Goal: Transaction & Acquisition: Download file/media

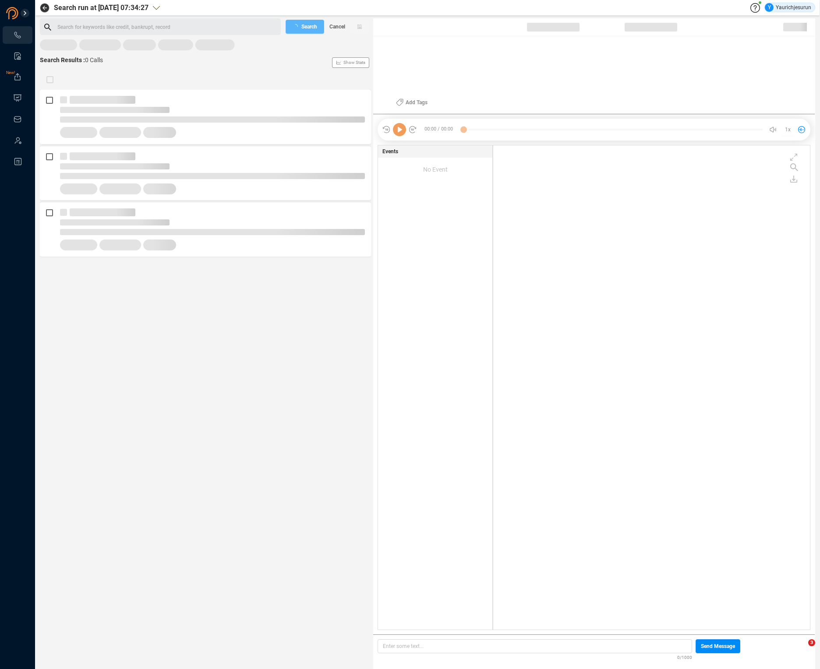
scroll to position [483, 312]
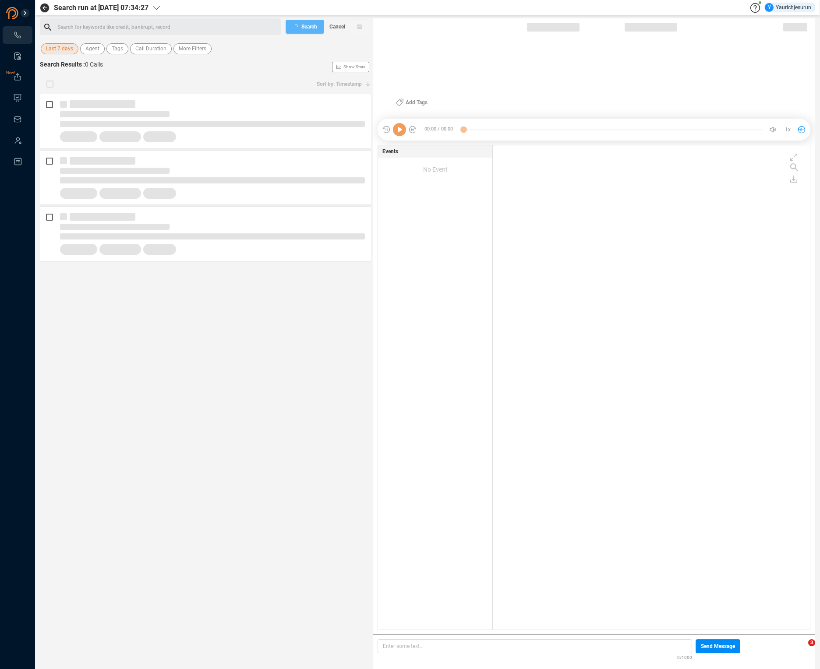
click at [56, 47] on span "Last 7 days" at bounding box center [59, 48] width 27 height 11
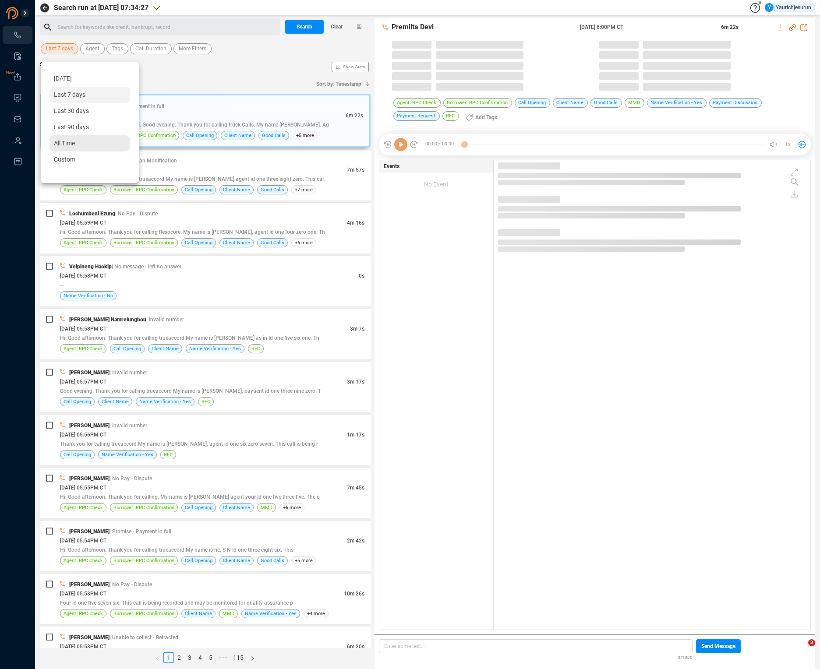
click at [67, 141] on span "All Time" at bounding box center [64, 143] width 21 height 7
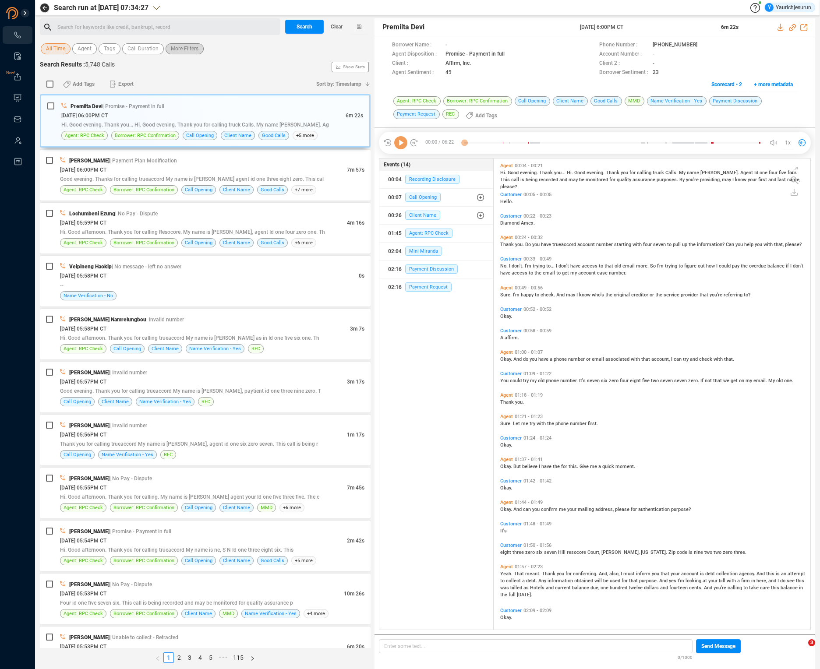
scroll to position [470, 312]
click at [180, 49] on span "More Filters" at bounding box center [185, 48] width 28 height 11
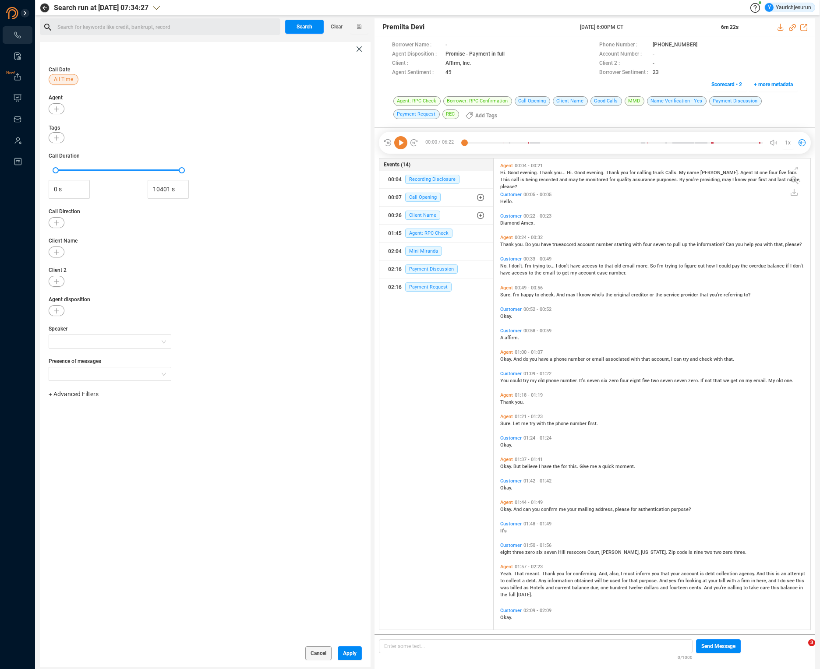
click at [81, 397] on span "+ Advanced Filters" at bounding box center [74, 394] width 50 height 7
click at [91, 470] on span "Phone Number" at bounding box center [77, 467] width 41 height 7
click at [167, 421] on div "Enter a comma separated list ﻿" at bounding box center [136, 422] width 166 height 19
click at [193, 496] on div "Call Date All Time Agent Tags Call Duration 0 s 10401 s Call Direction Client N…" at bounding box center [205, 347] width 331 height 583
click at [343, 655] on span "Apply" at bounding box center [350, 654] width 14 height 14
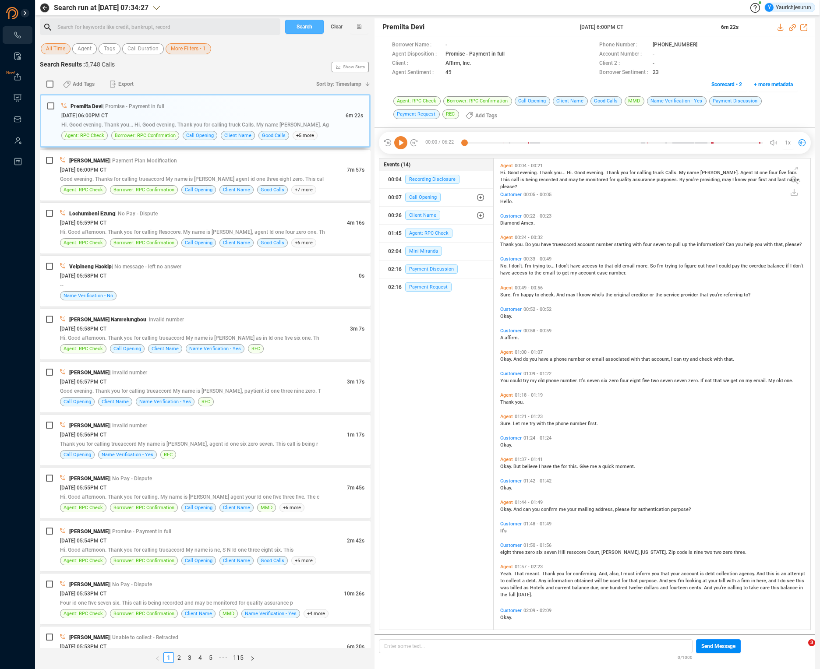
click at [295, 28] on button "Search" at bounding box center [304, 27] width 39 height 14
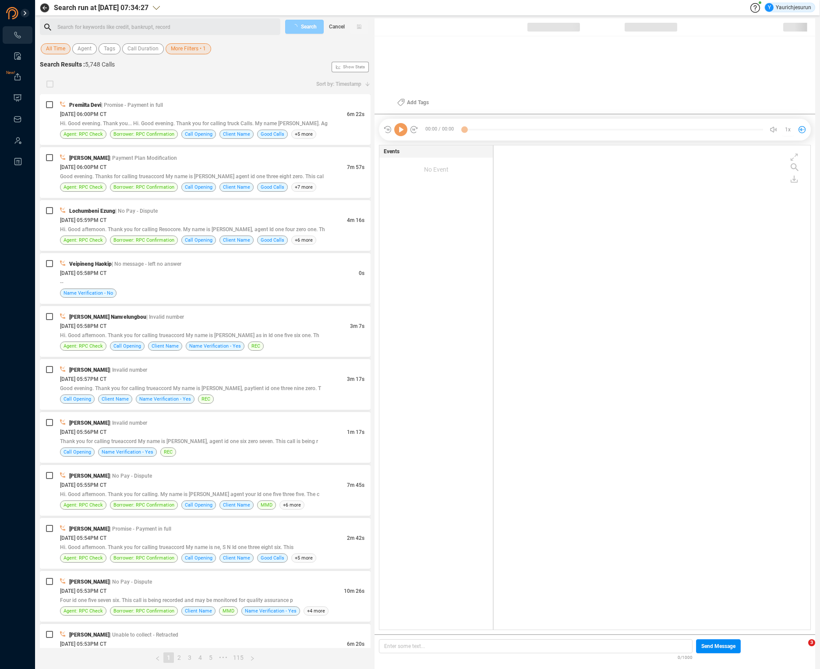
scroll to position [483, 312]
checkbox input "true"
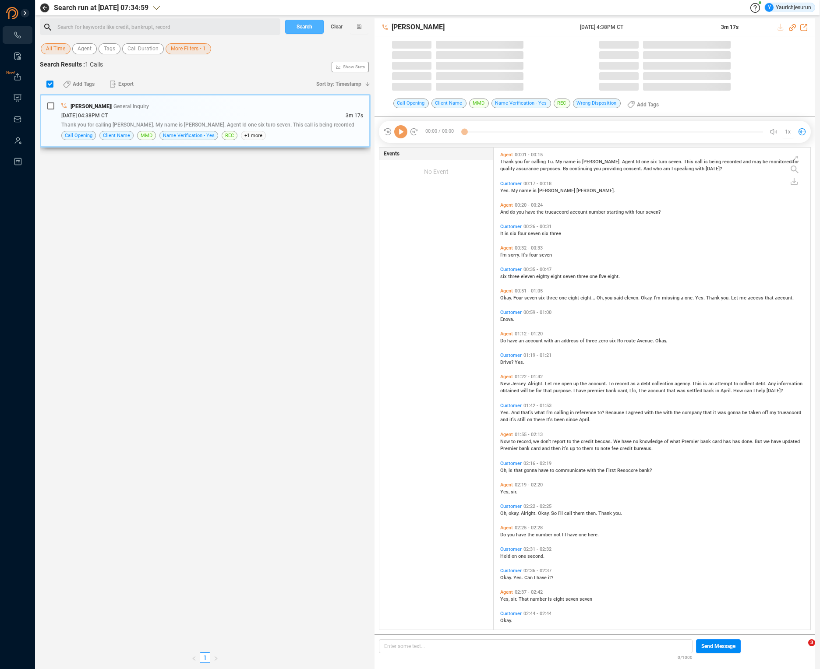
scroll to position [482, 312]
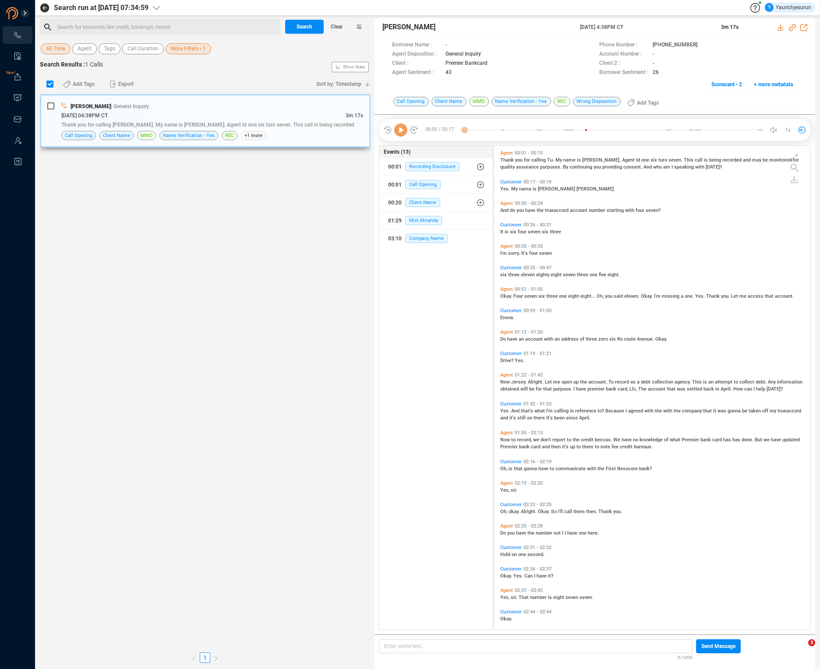
click at [242, 102] on div "Karen Lane | General Inquiry" at bounding box center [212, 106] width 302 height 9
click at [504, 411] on span "Yes." at bounding box center [505, 411] width 11 height 6
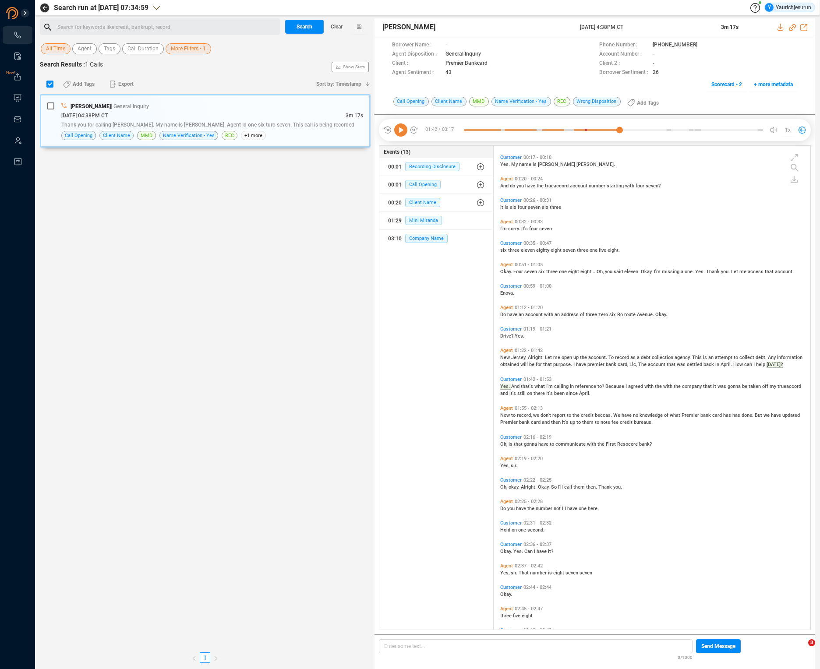
click at [400, 130] on icon at bounding box center [400, 130] width 13 height 13
click at [502, 414] on span "Now" at bounding box center [505, 416] width 11 height 6
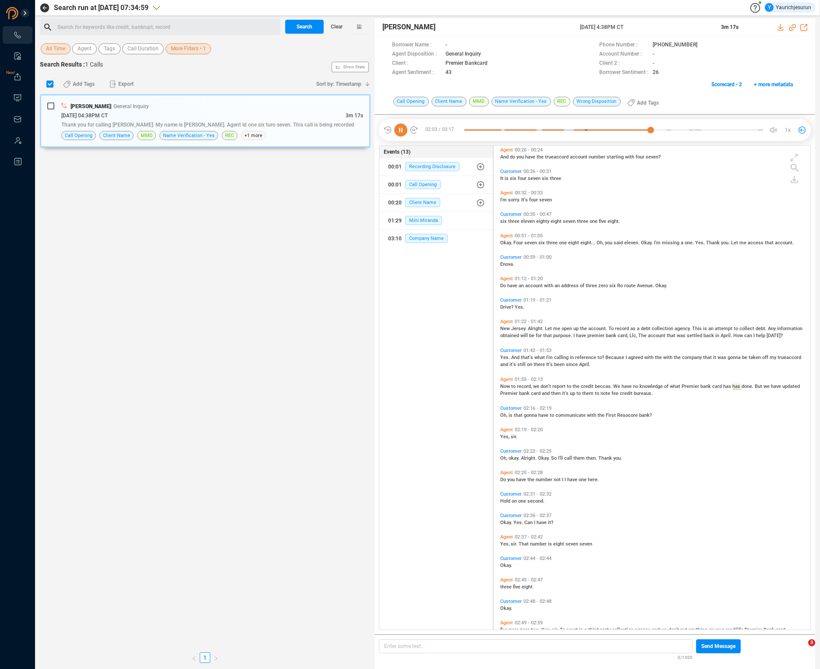
click at [506, 391] on span "Premier" at bounding box center [509, 394] width 19 height 6
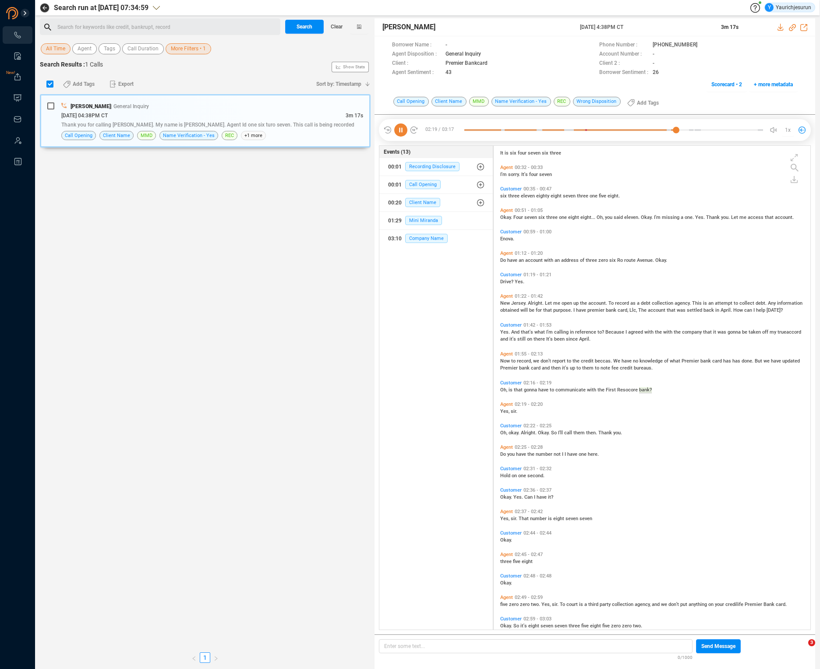
click at [505, 433] on span "Oh," at bounding box center [504, 433] width 8 height 6
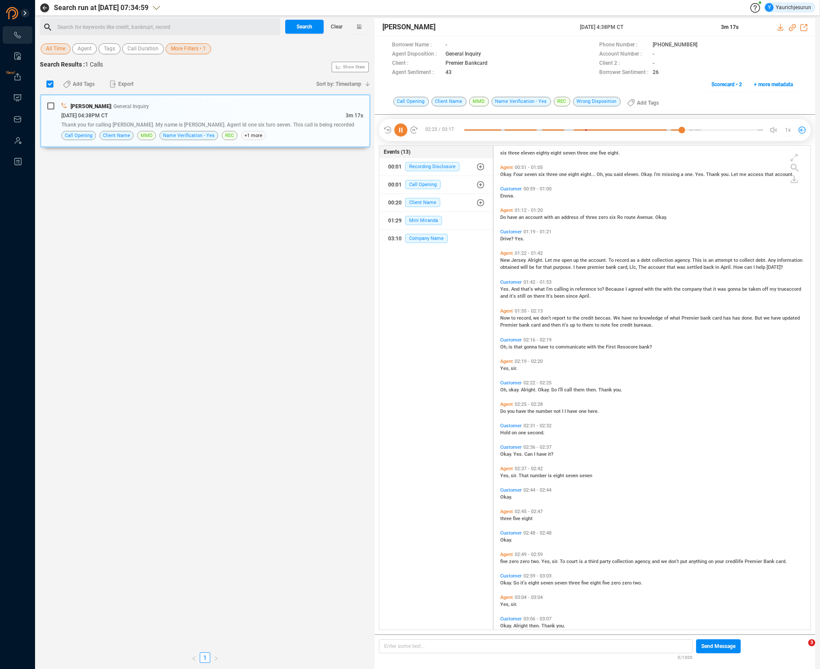
click at [503, 409] on span "Do" at bounding box center [503, 412] width 7 height 6
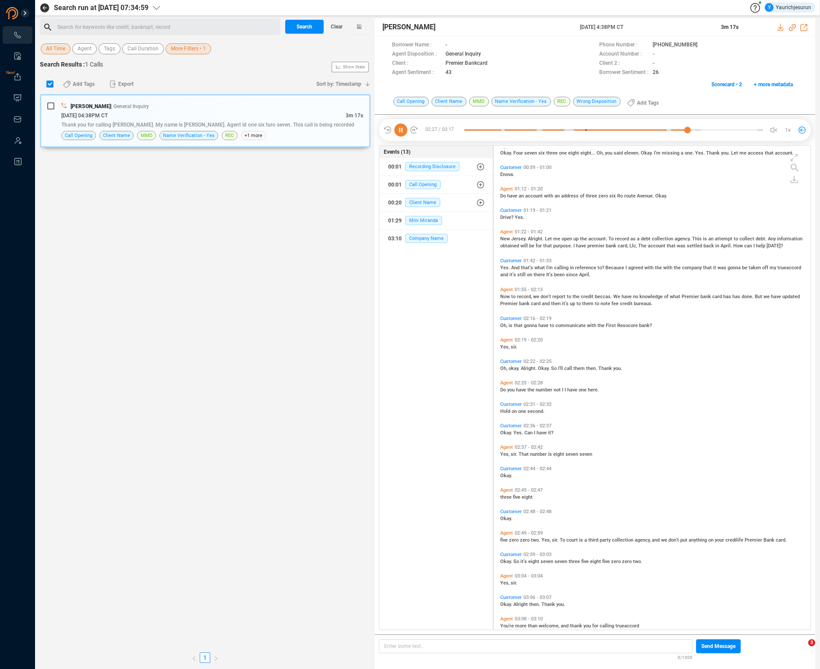
click at [503, 455] on span "Yes," at bounding box center [505, 455] width 11 height 6
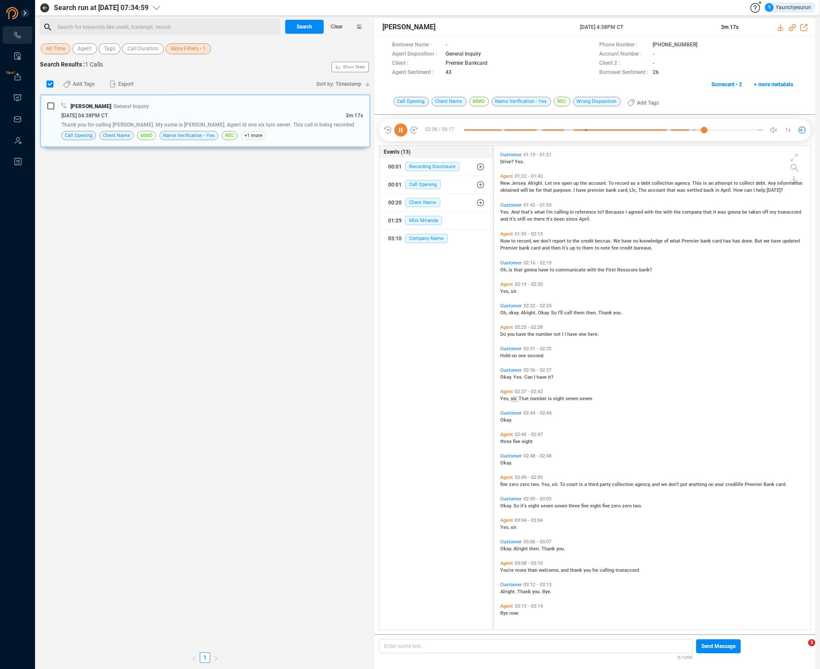
click at [506, 482] on span "five" at bounding box center [504, 485] width 9 height 6
click at [505, 504] on span "Okay." at bounding box center [506, 506] width 13 height 6
click at [397, 127] on icon at bounding box center [400, 130] width 13 height 13
click at [781, 26] on icon at bounding box center [781, 27] width 7 height 7
click at [613, 239] on span "We" at bounding box center [617, 241] width 8 height 6
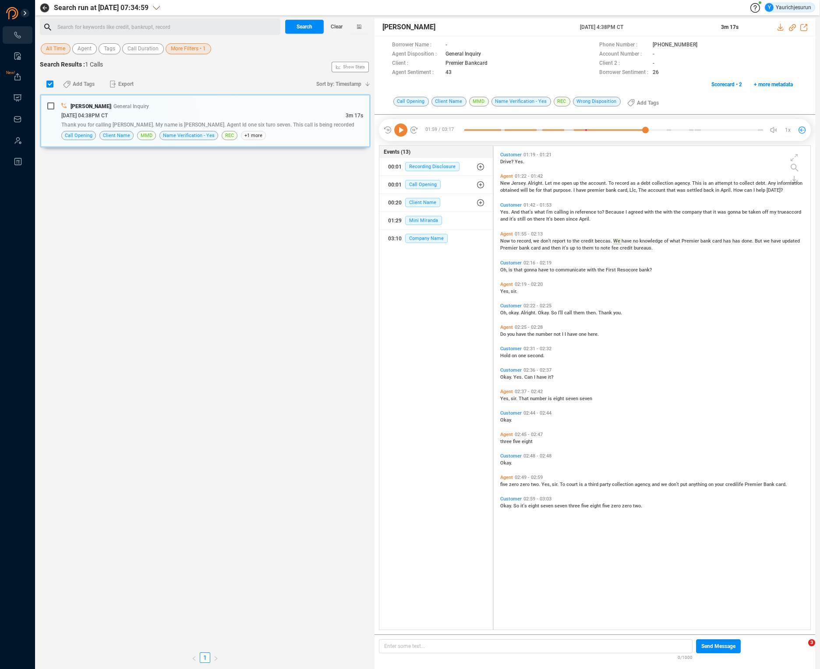
scroll to position [53, 0]
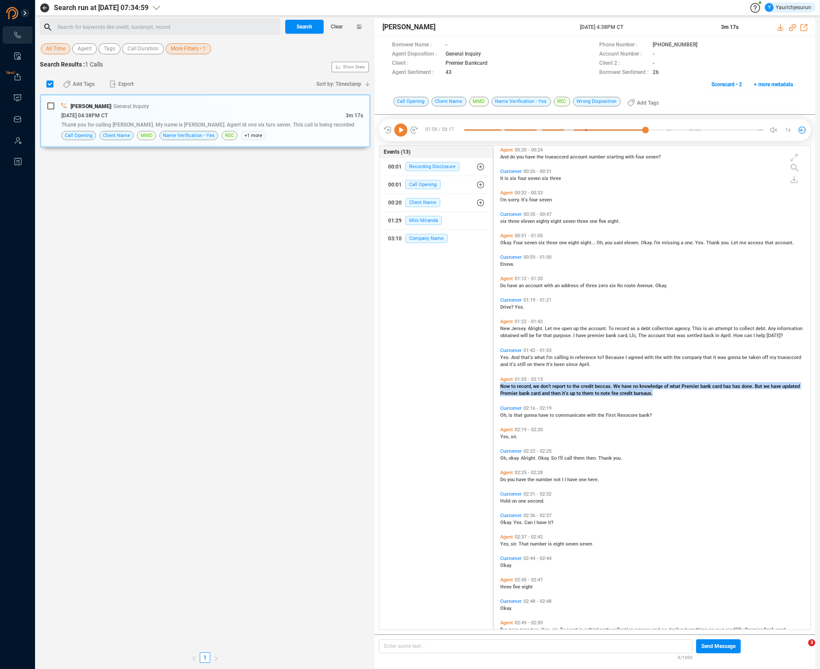
drag, startPoint x: 653, startPoint y: 394, endPoint x: 499, endPoint y: 385, distance: 154.0
click at [499, 385] on div "Agent 01:55 - 02:13 Now to record, we don't report to the credit beccas. We hav…" at bounding box center [654, 387] width 312 height 24
copy span "Now to record, we don't report to the credit beccas. We have no knowledge of wh…"
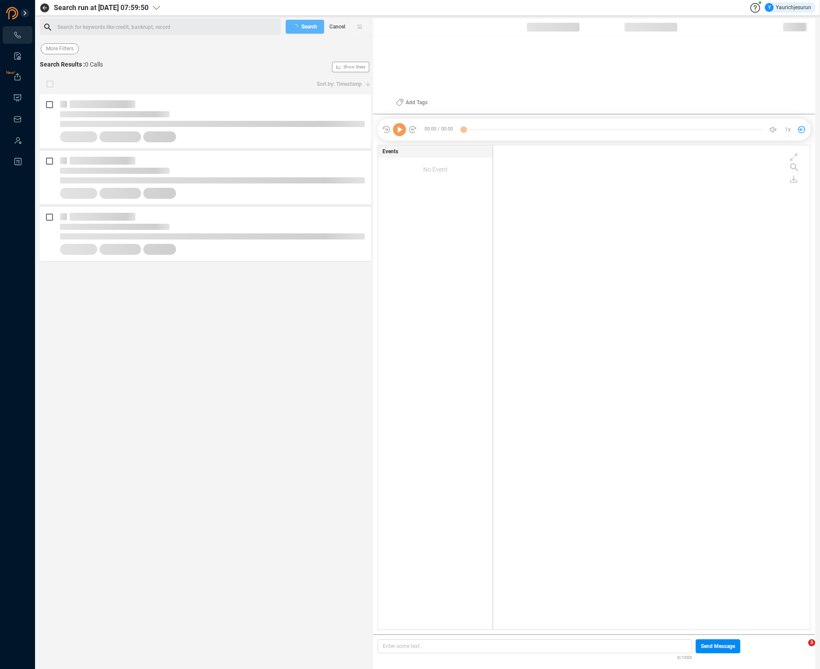
scroll to position [483, 312]
click at [50, 51] on span "Last 7 days" at bounding box center [59, 48] width 27 height 11
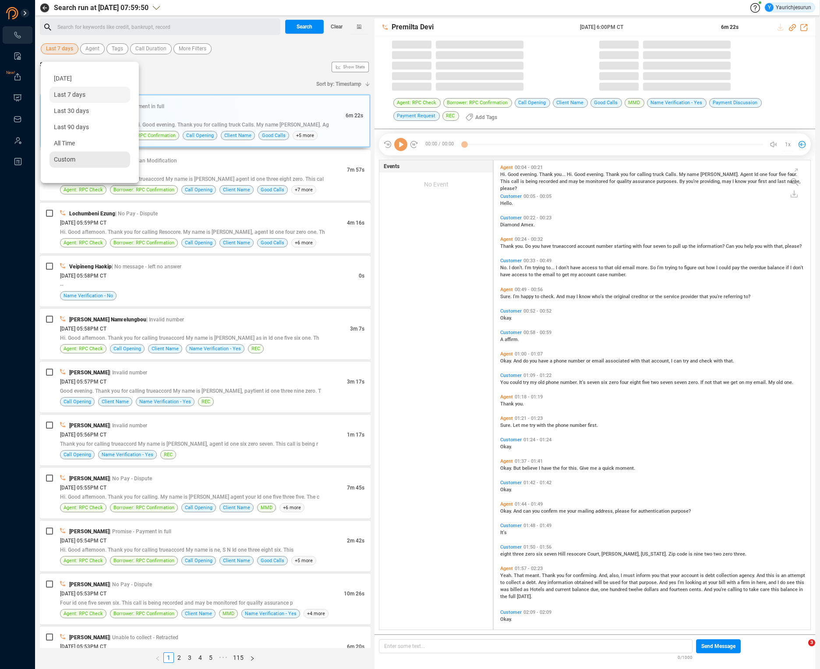
click at [64, 157] on span "Custom" at bounding box center [64, 159] width 21 height 7
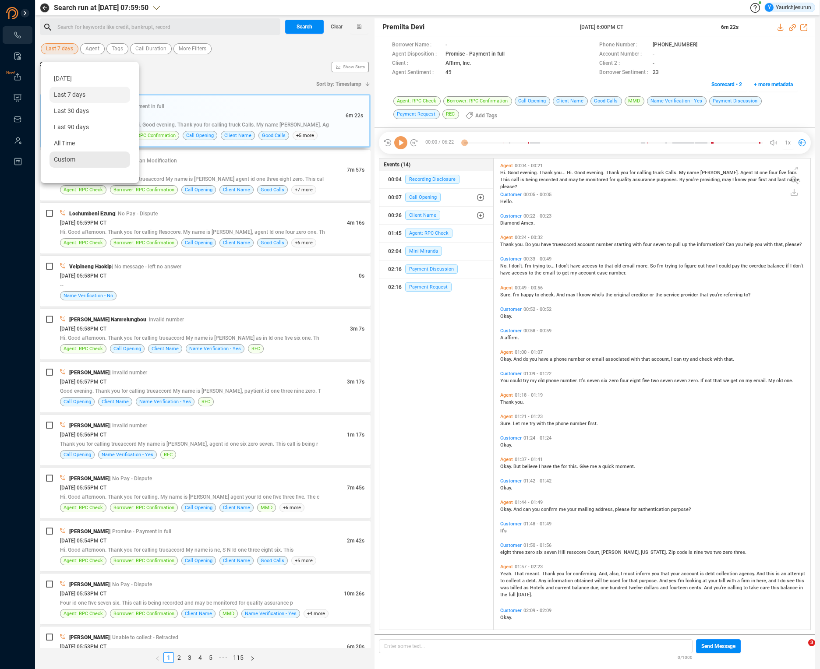
scroll to position [470, 312]
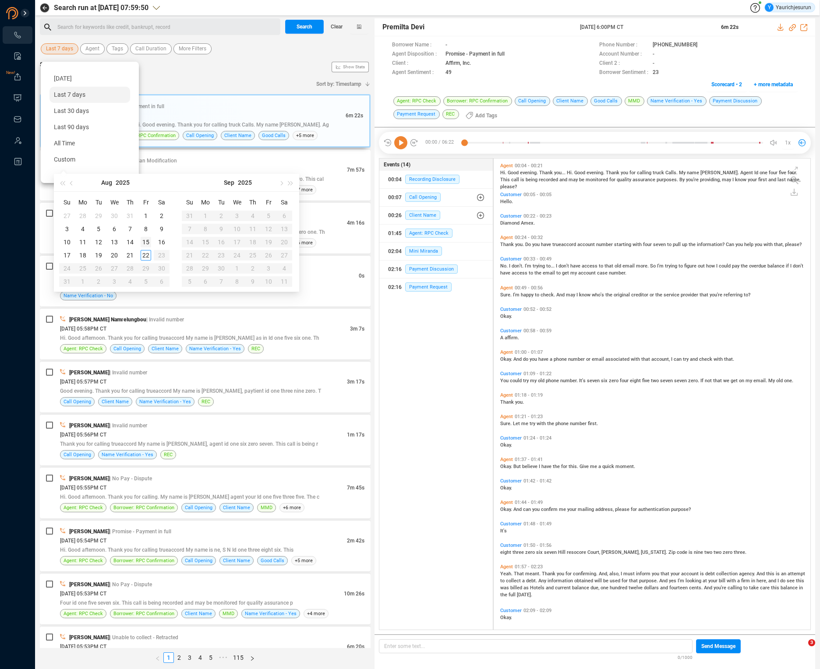
type input "[DATE]"
click at [147, 240] on div "15" at bounding box center [146, 242] width 11 height 11
type input "[DATE]"
click at [147, 255] on div "22" at bounding box center [146, 255] width 11 height 11
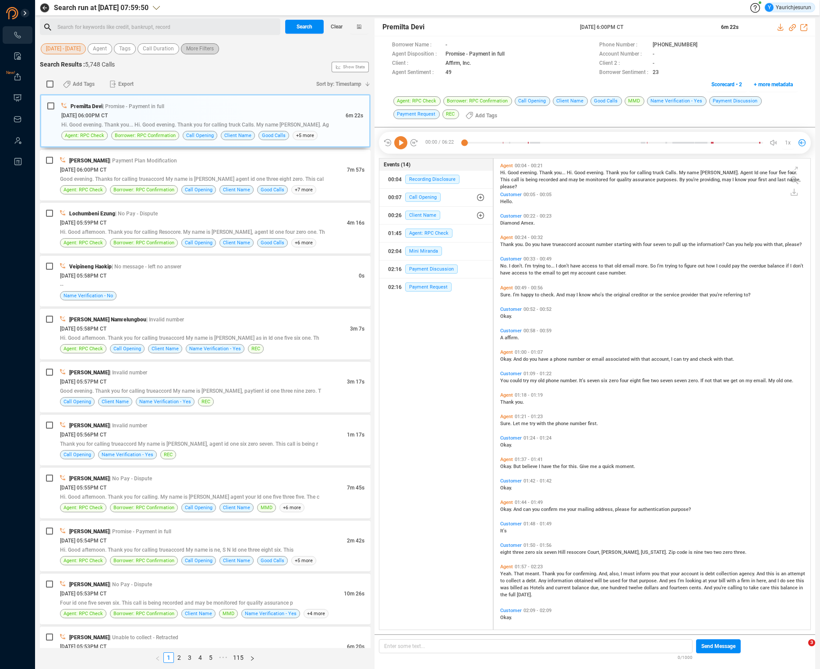
click at [205, 50] on span "More Filters" at bounding box center [200, 48] width 28 height 11
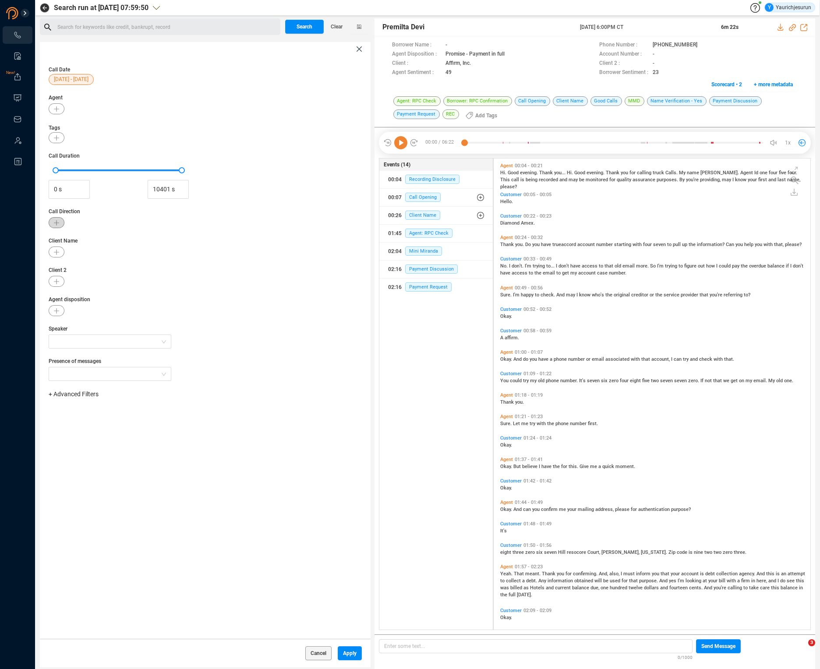
click at [55, 221] on icon "button" at bounding box center [56, 222] width 5 height 5
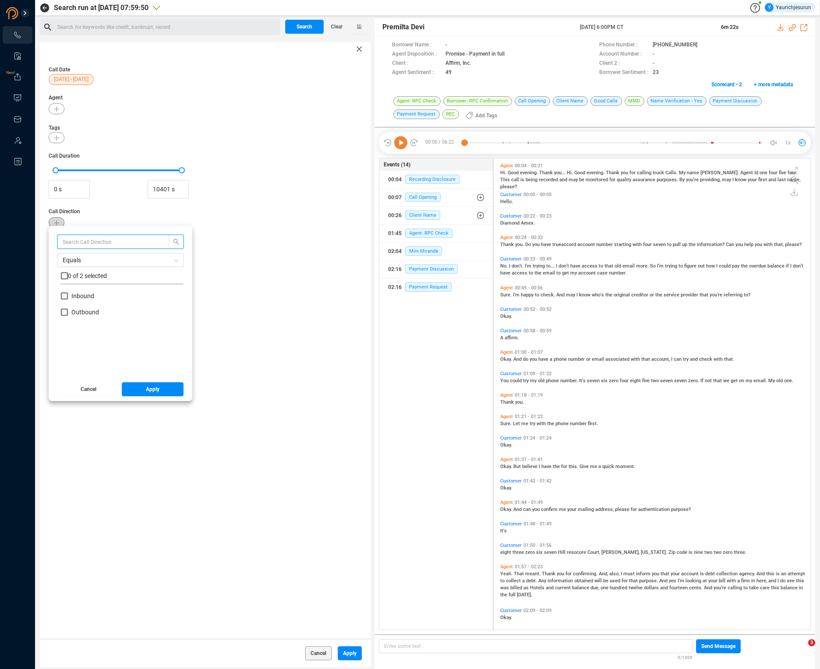
scroll to position [82, 118]
click at [65, 297] on input "Inbound" at bounding box center [64, 296] width 7 height 7
checkbox input "true"
click at [147, 382] on span "Apply" at bounding box center [153, 389] width 14 height 14
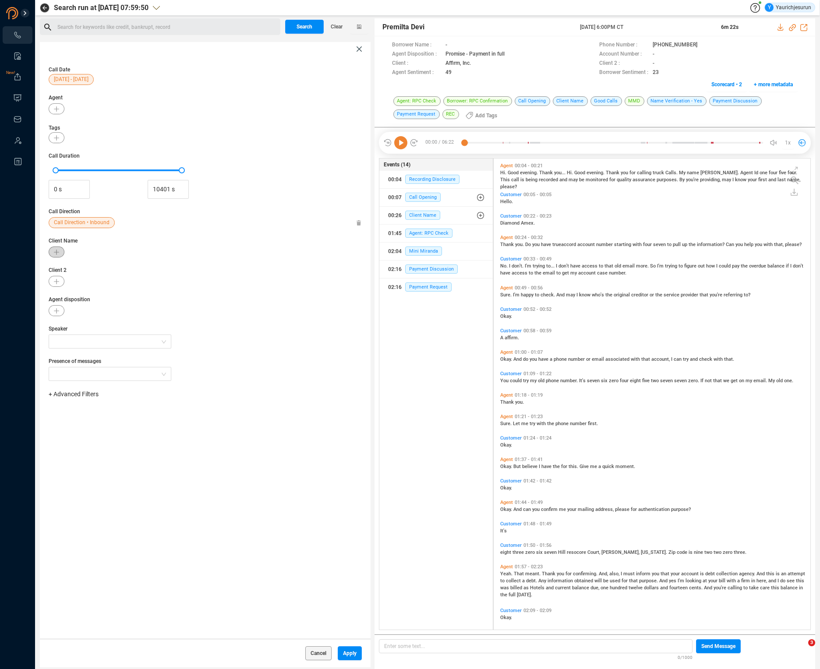
click at [62, 252] on button "button" at bounding box center [57, 252] width 16 height 11
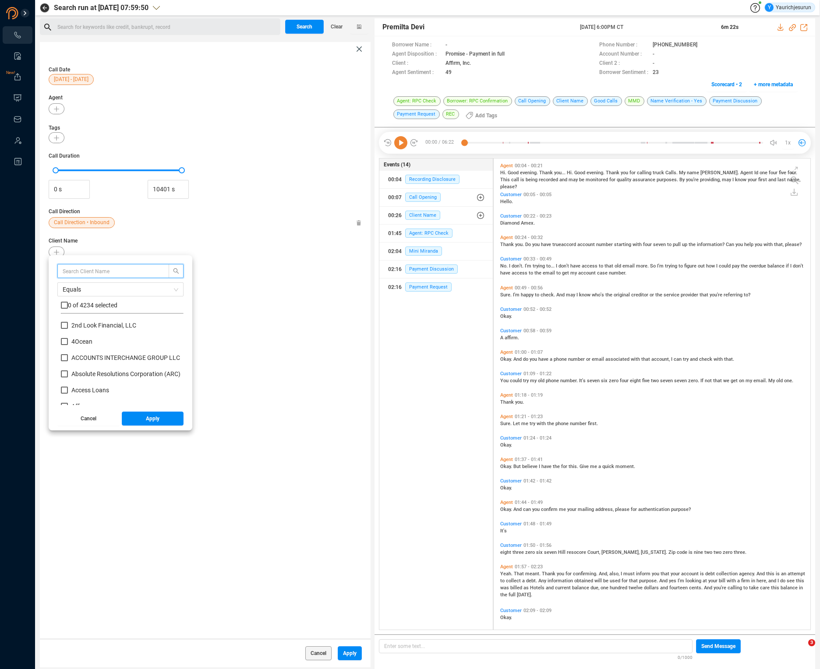
click at [68, 270] on input "text" at bounding box center [109, 271] width 93 height 10
type input "AFFIRM"
click at [64, 309] on label at bounding box center [64, 305] width 7 height 9
click at [64, 309] on input "checkbox" at bounding box center [64, 305] width 7 height 7
checkbox input "true"
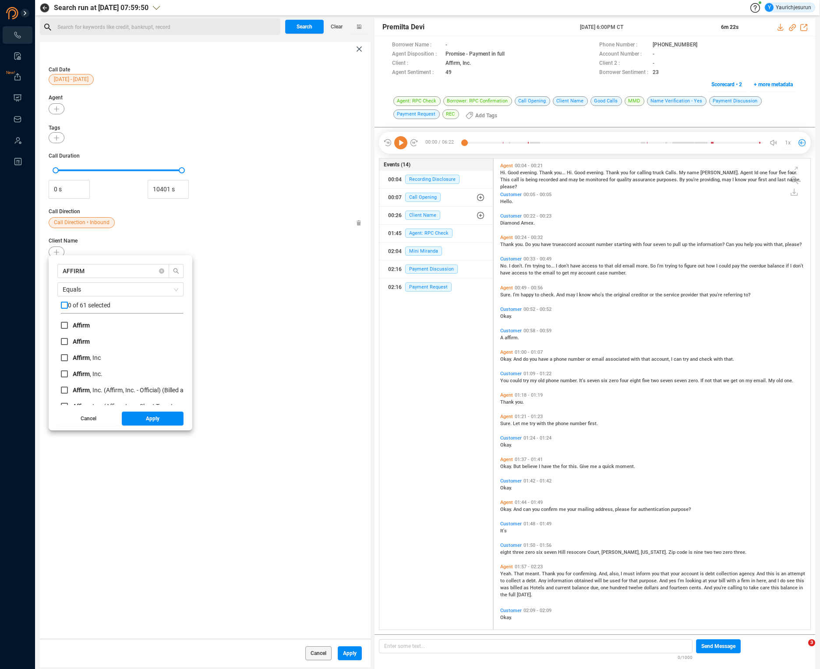
checkbox input "true"
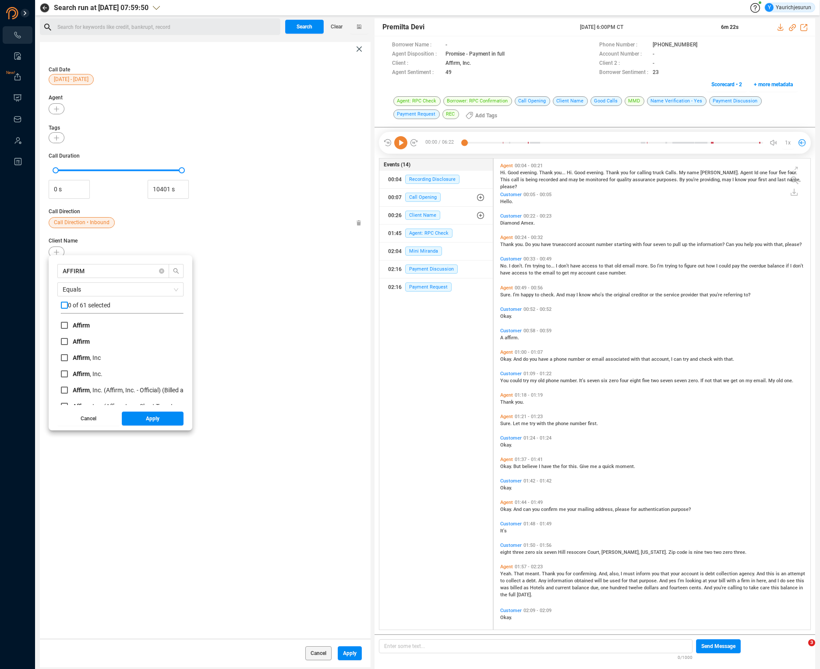
checkbox input "true"
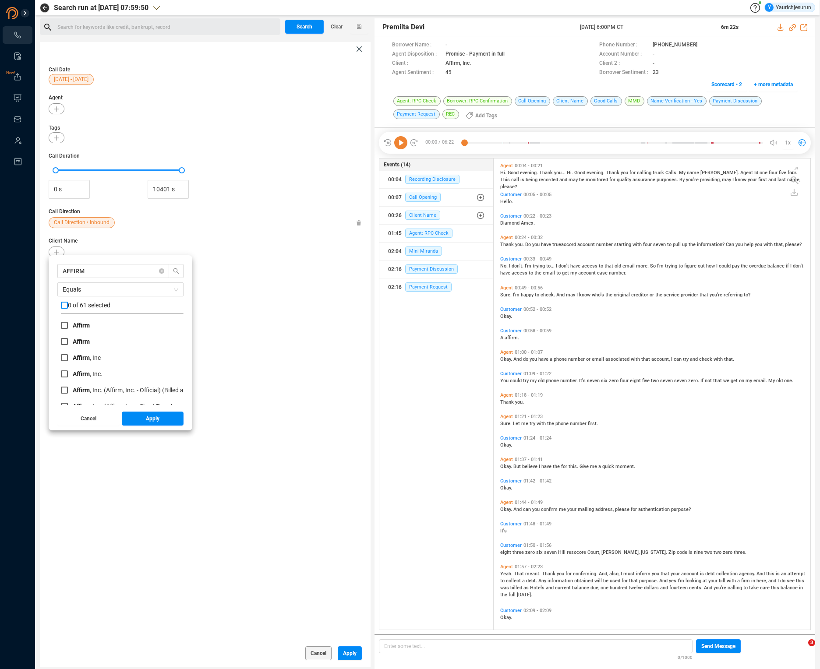
checkbox input "true"
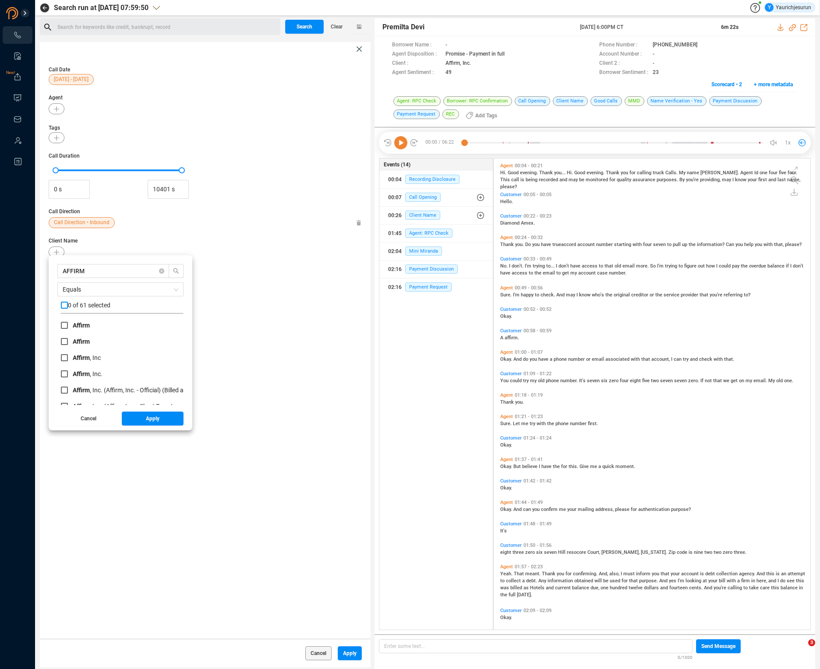
checkbox input "true"
click at [152, 421] on span "Apply" at bounding box center [153, 419] width 14 height 14
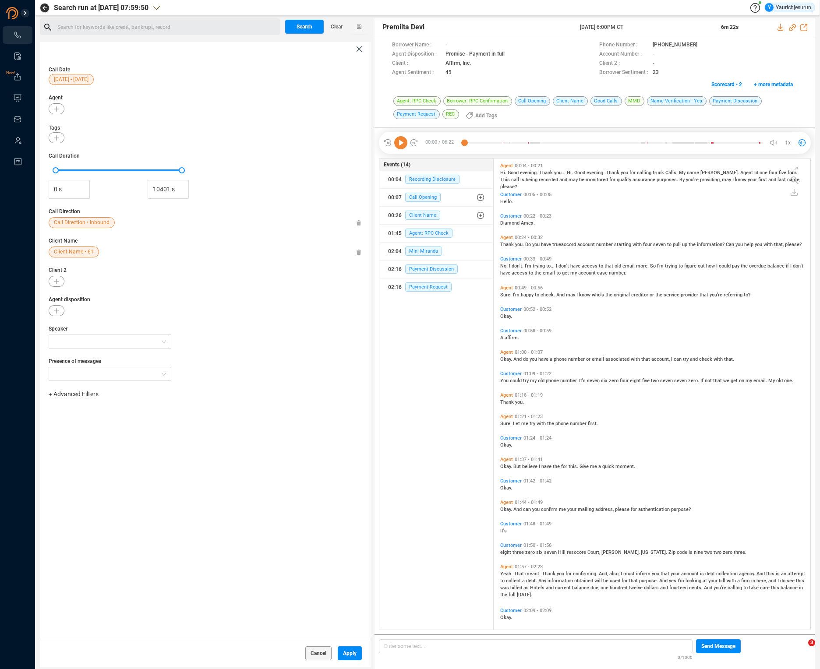
click at [158, 233] on div "Call Date [DATE] - [DATE] Agent Tags Call Duration 0 s 10401 s Call Direction C…" at bounding box center [205, 347] width 331 height 583
click at [77, 187] on input "0 s" at bounding box center [69, 189] width 40 height 13
type input "60 s"
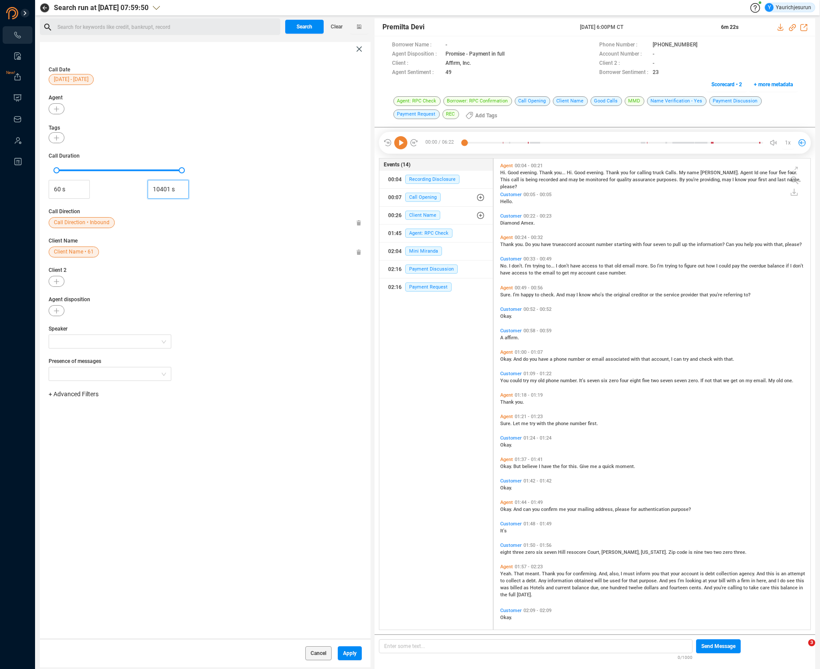
type input "10401 s"
click at [206, 441] on div "Call Date [DATE] - [DATE] Agent Tags Call Duration 60 s 10401 s Call Direction …" at bounding box center [205, 347] width 331 height 583
click at [347, 654] on span "Apply" at bounding box center [350, 654] width 14 height 14
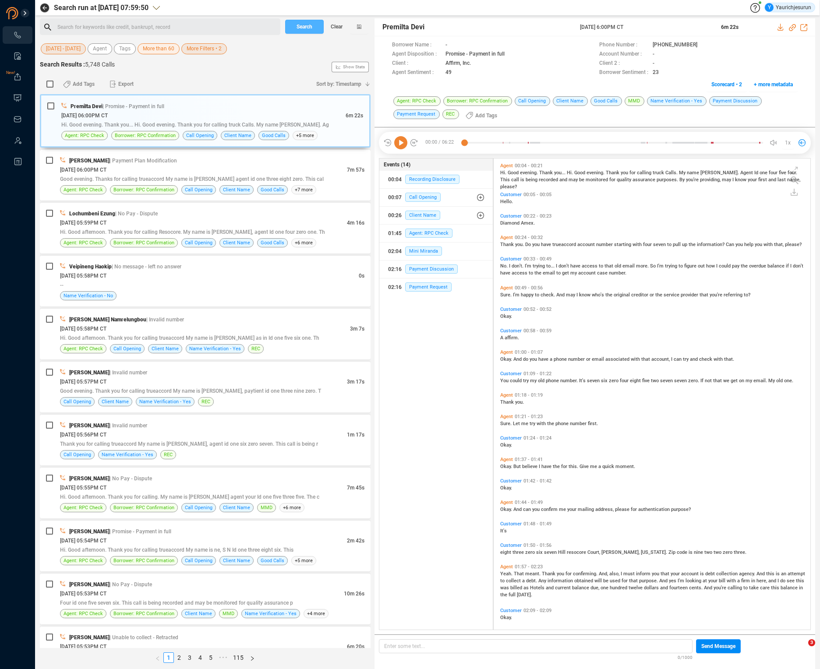
click at [306, 25] on span "Search" at bounding box center [305, 27] width 16 height 14
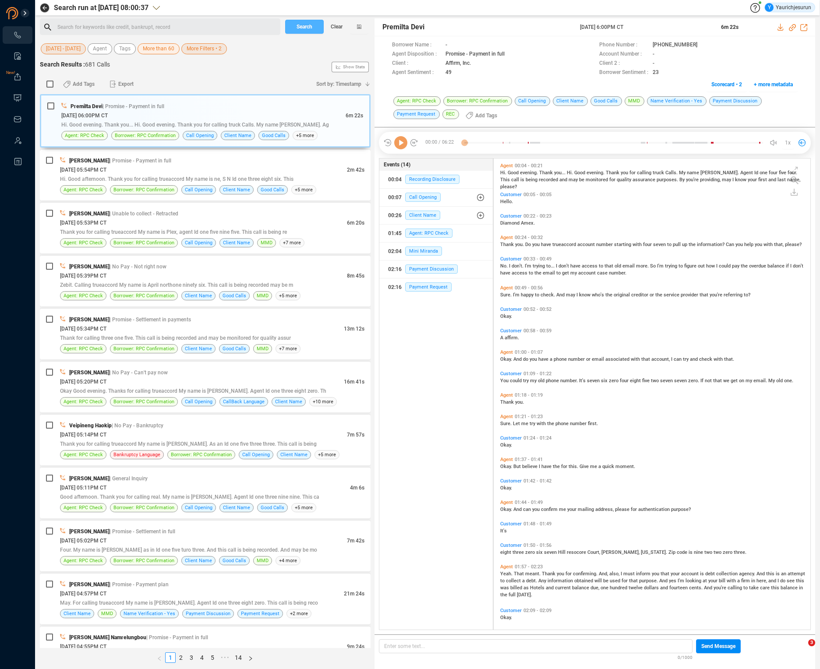
scroll to position [470, 312]
click at [48, 85] on input "checkbox" at bounding box center [49, 84] width 7 height 7
checkbox input "true"
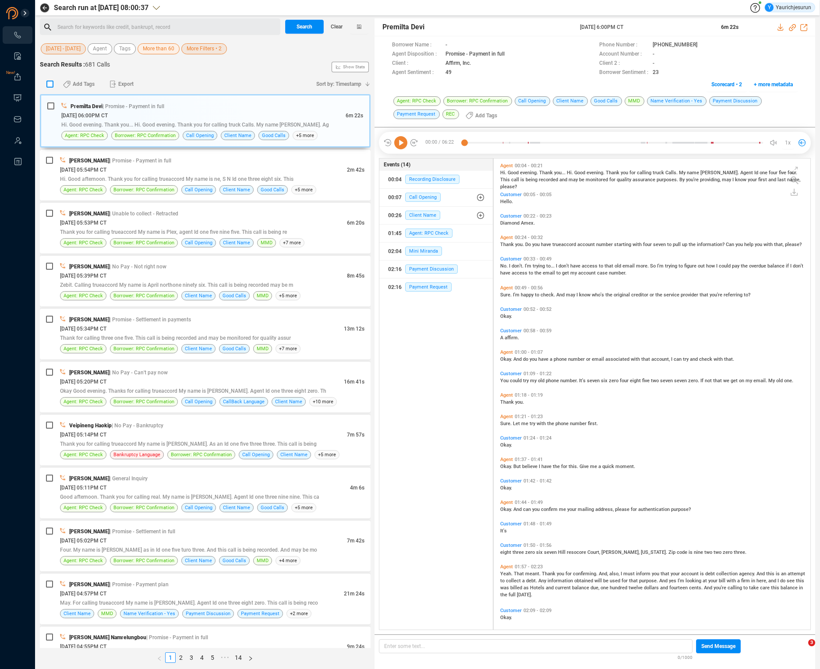
checkbox input "true"
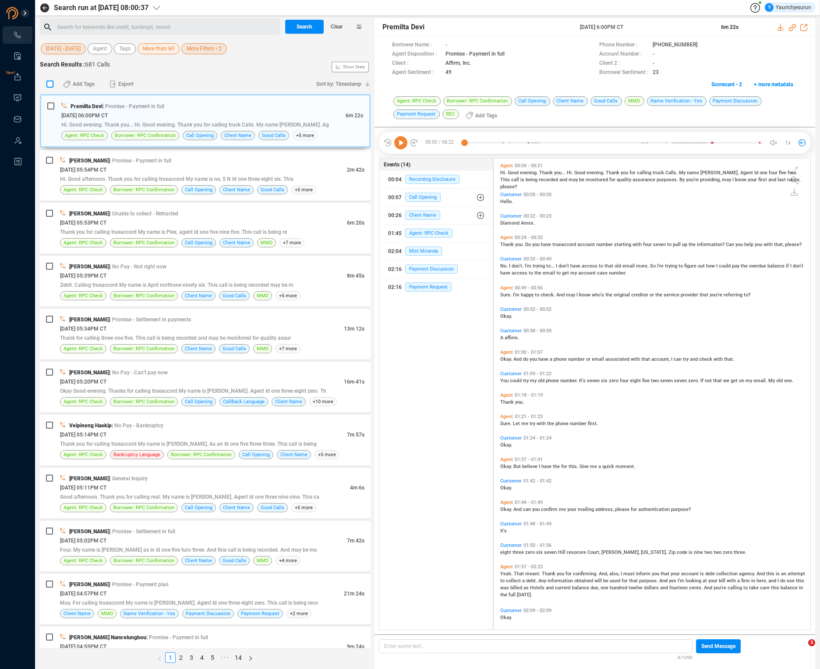
checkbox input "true"
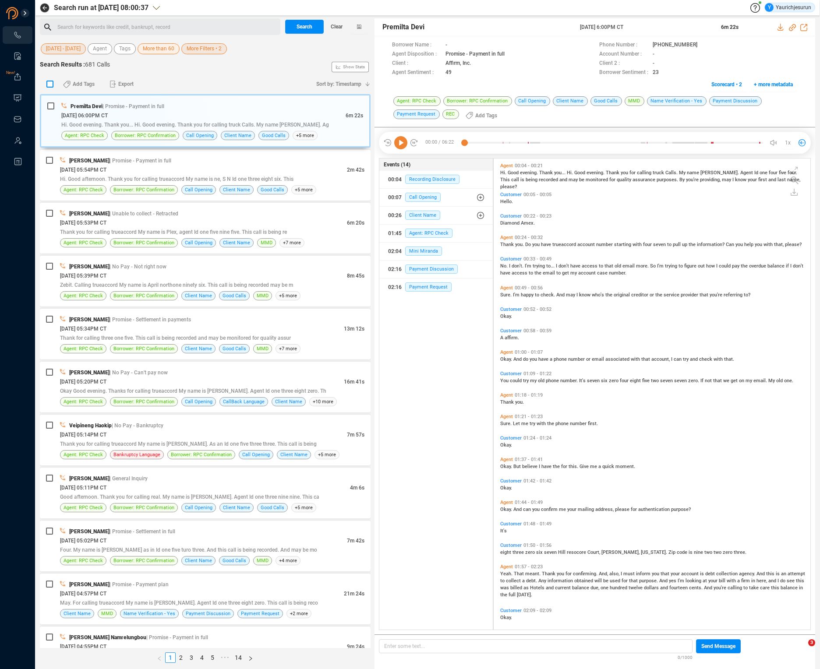
checkbox input "true"
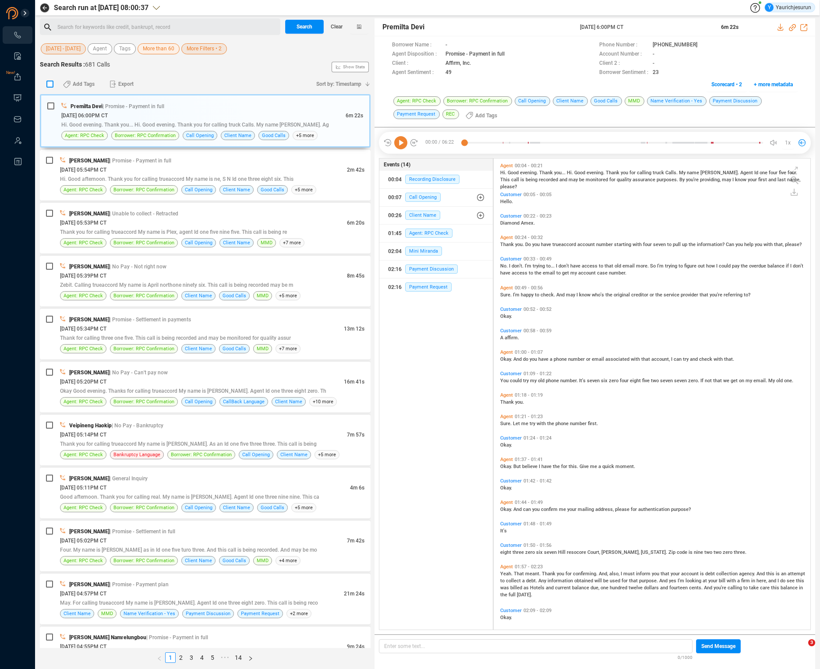
checkbox input "true"
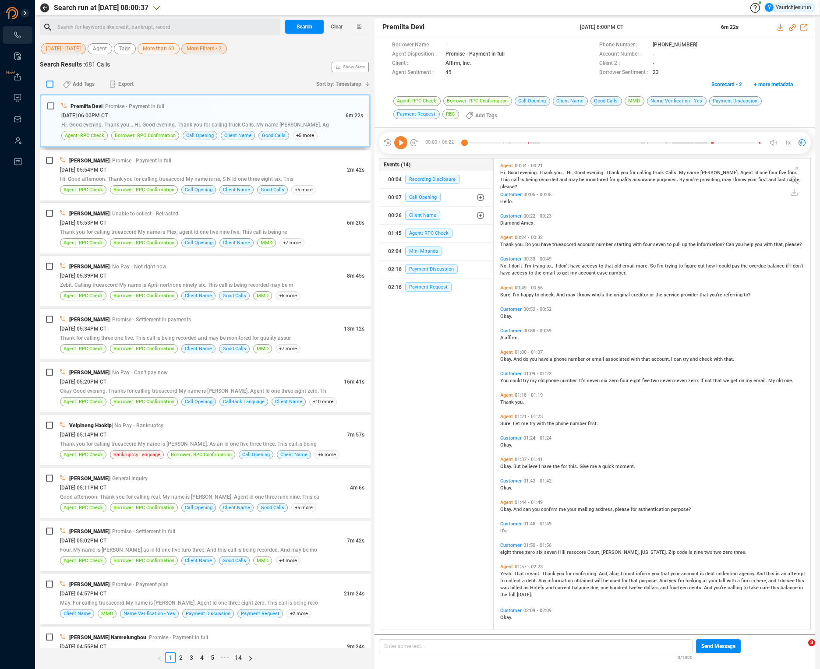
checkbox input "true"
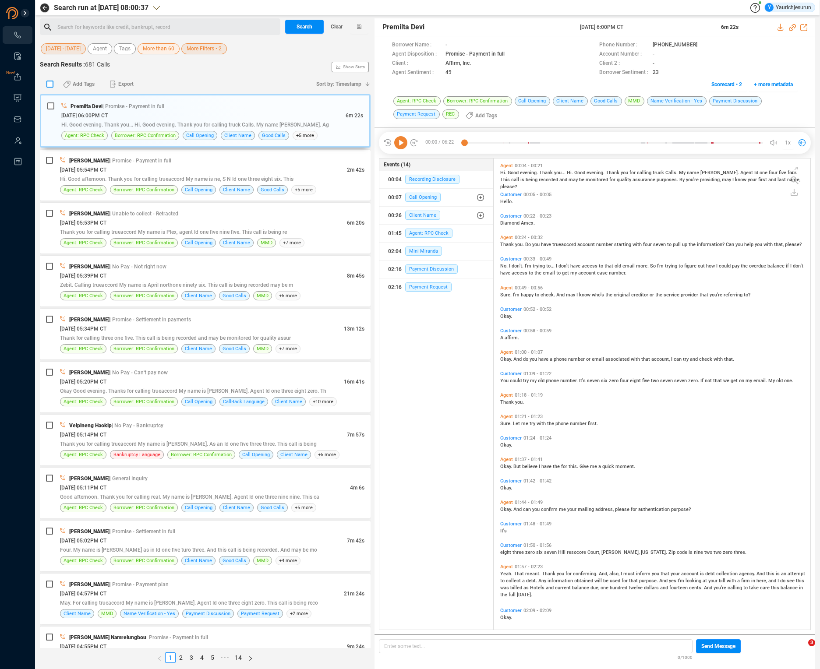
checkbox input "true"
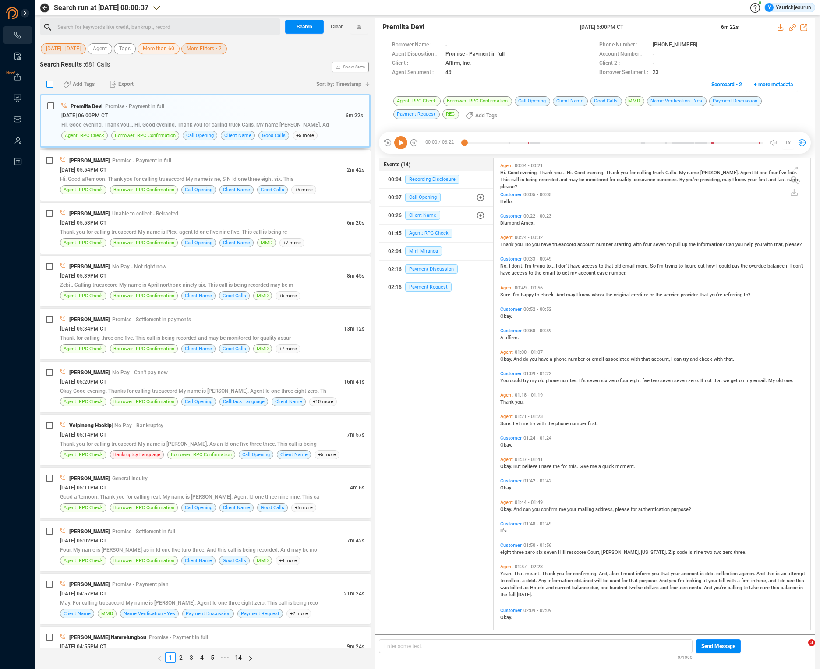
checkbox input "true"
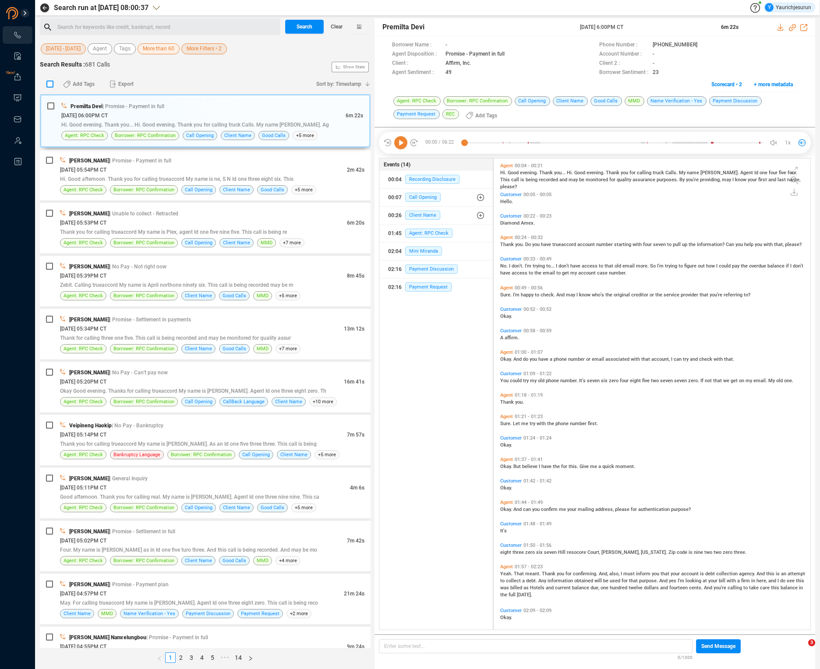
checkbox input "true"
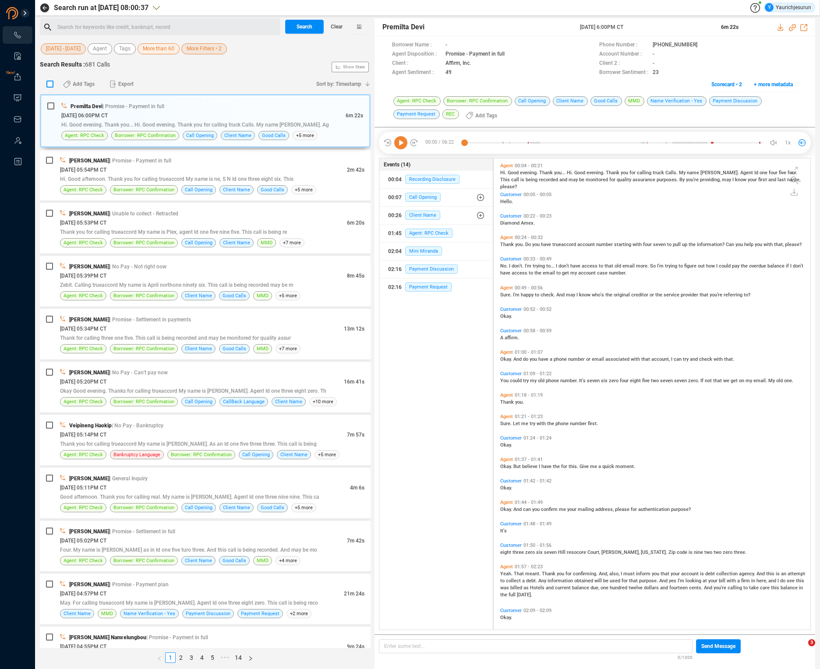
checkbox input "true"
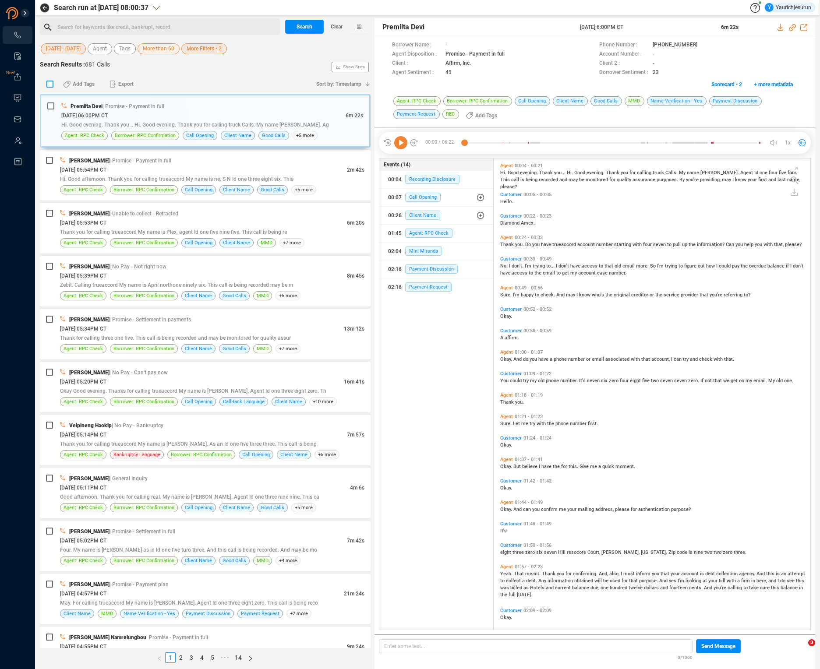
checkbox input "true"
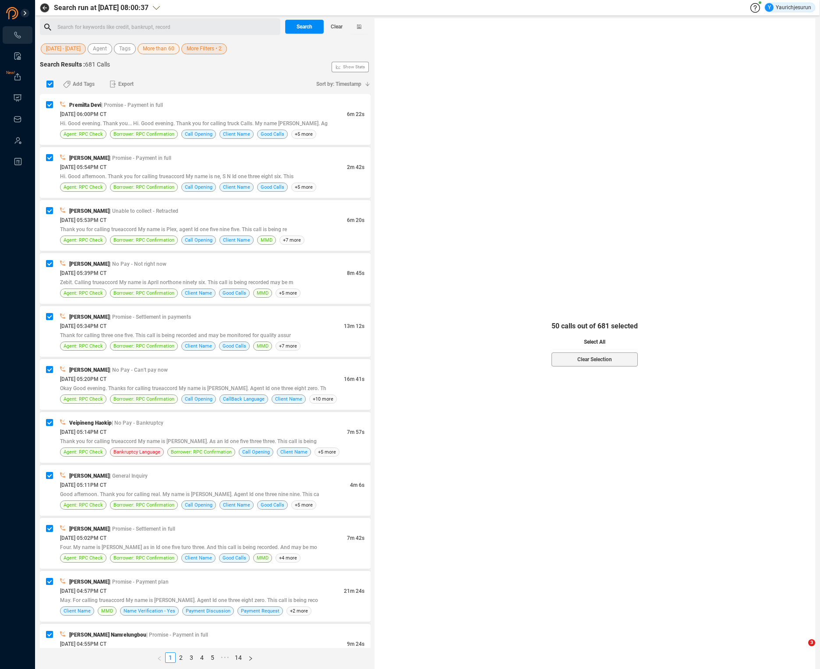
click at [582, 341] on button "Select All" at bounding box center [594, 342] width 86 height 14
click at [126, 86] on span "Export" at bounding box center [125, 84] width 15 height 14
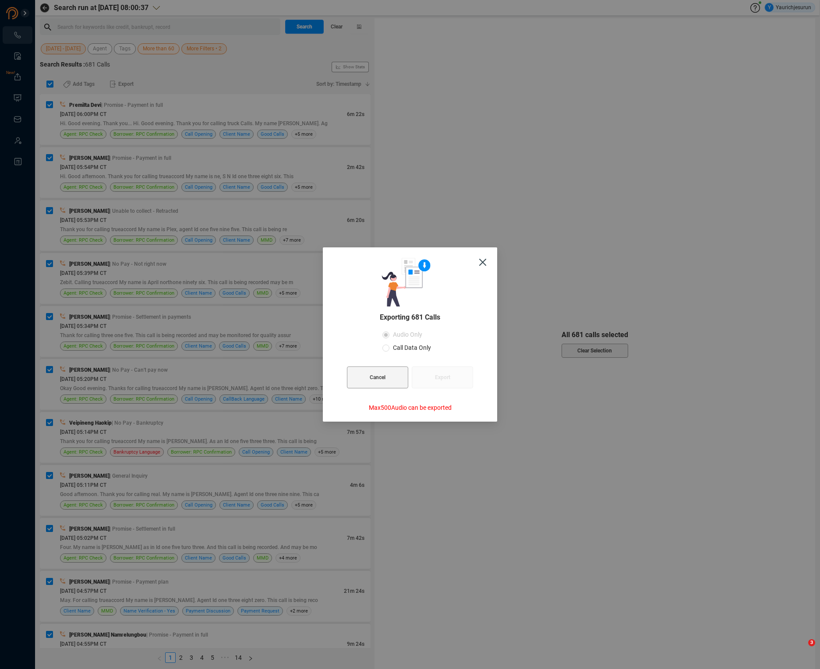
click at [412, 343] on label "Call Data Only" at bounding box center [408, 347] width 52 height 13
click at [389, 345] on input "Call Data Only" at bounding box center [385, 348] width 7 height 7
radio input "true"
radio input "false"
click at [428, 373] on button "Export" at bounding box center [442, 378] width 61 height 22
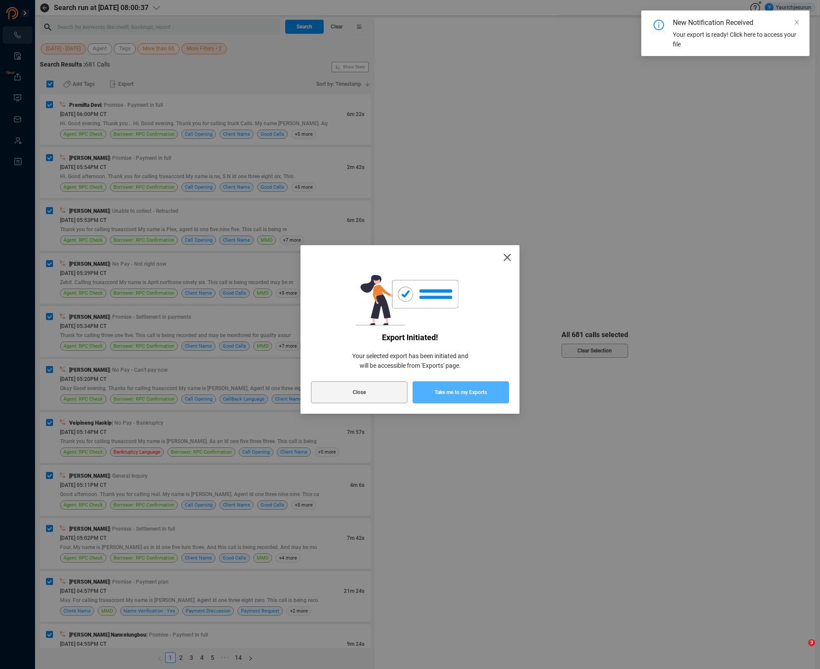
click at [466, 396] on span "Take me to my Exports" at bounding box center [461, 393] width 53 height 22
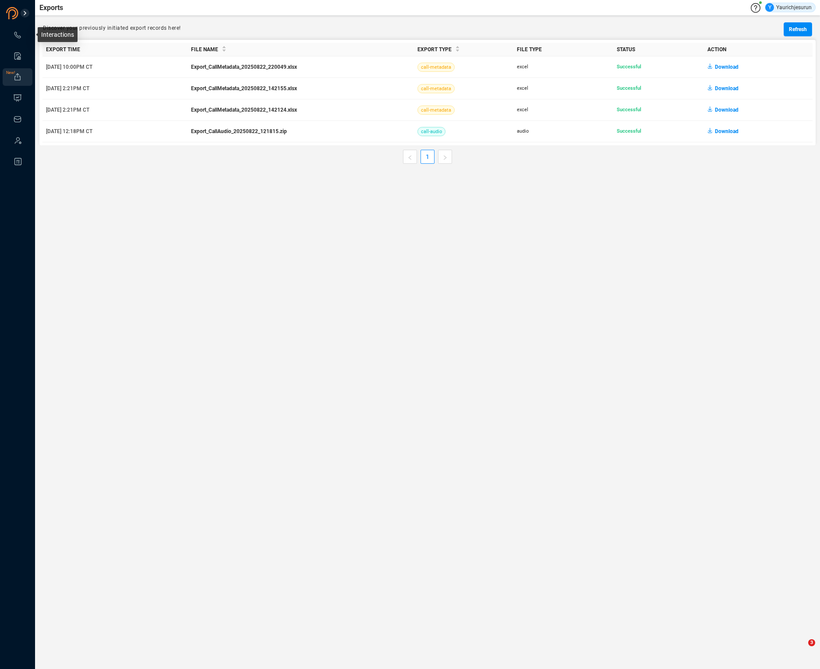
click at [20, 35] on icon at bounding box center [17, 35] width 9 height 9
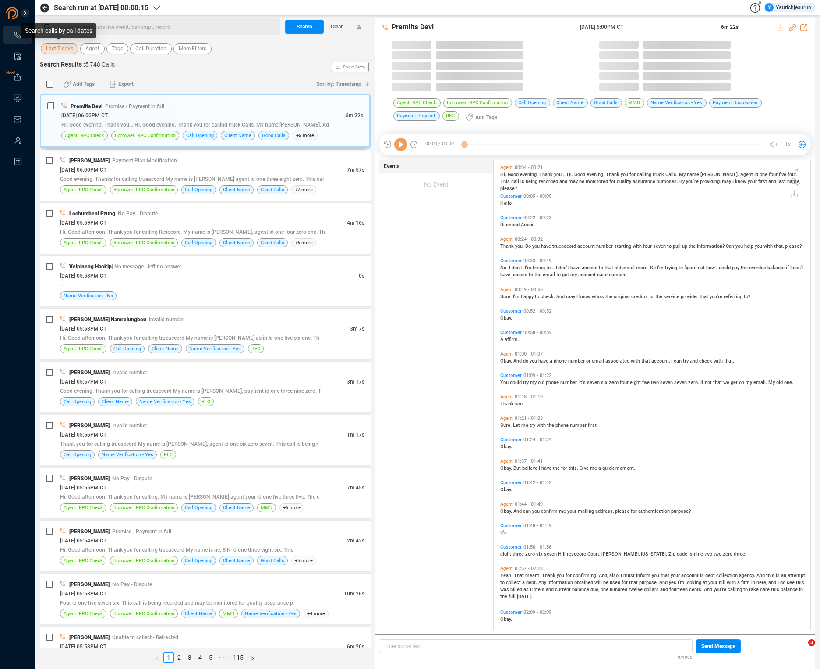
scroll to position [470, 312]
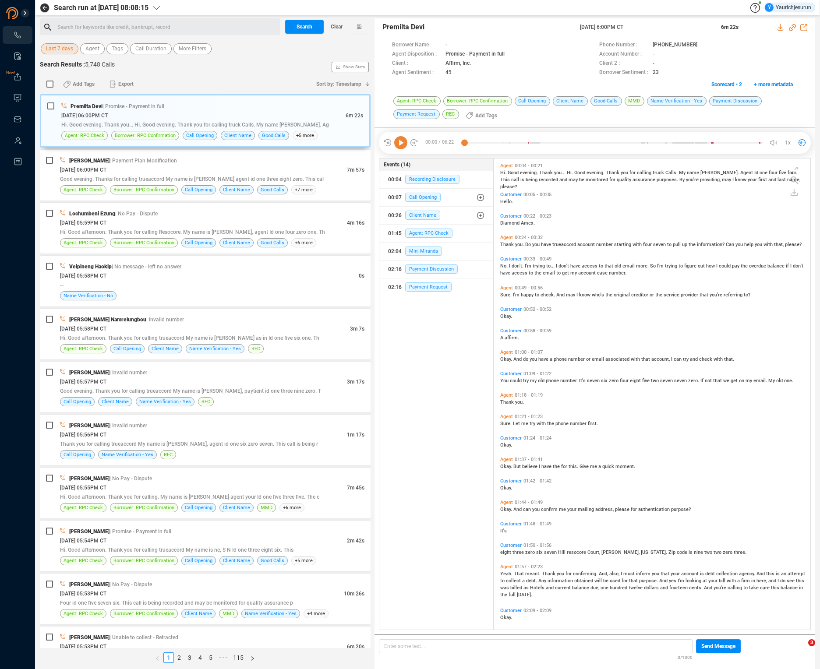
click at [67, 49] on span "Last 7 days" at bounding box center [59, 48] width 27 height 11
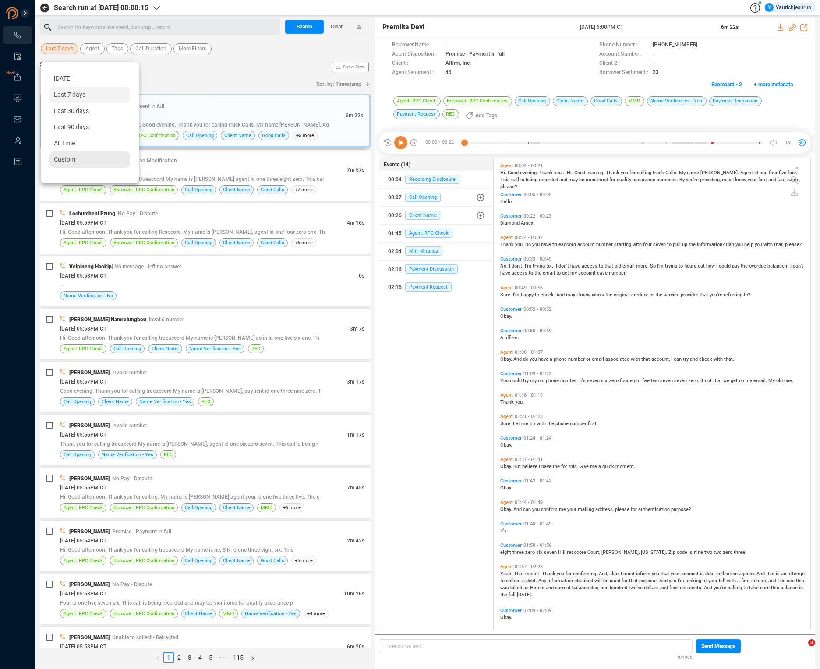
click at [61, 161] on span "Custom" at bounding box center [64, 159] width 21 height 7
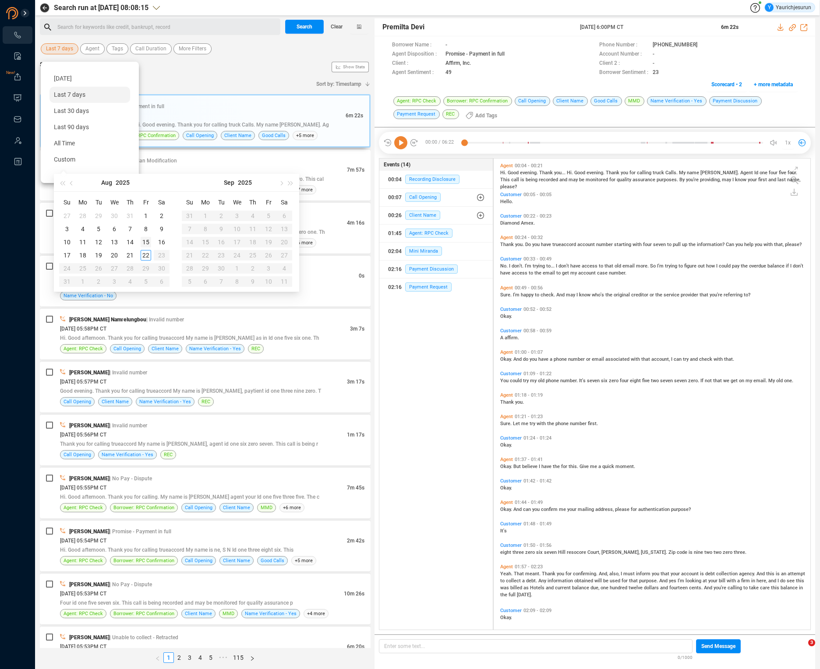
type input "[DATE]"
click at [146, 241] on div "15" at bounding box center [146, 242] width 11 height 11
type input "[DATE]"
click at [145, 256] on div "22" at bounding box center [146, 255] width 11 height 11
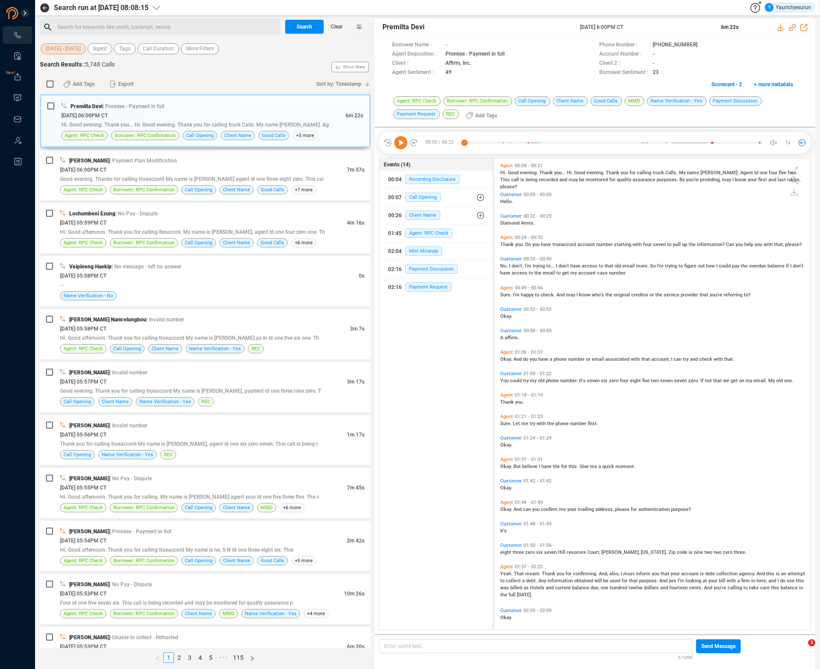
click at [198, 54] on div "15 Aug - 22 Aug Agent Tags Call Duration More Filters" at bounding box center [205, 49] width 331 height 14
click at [200, 52] on span "More Filters" at bounding box center [200, 48] width 28 height 11
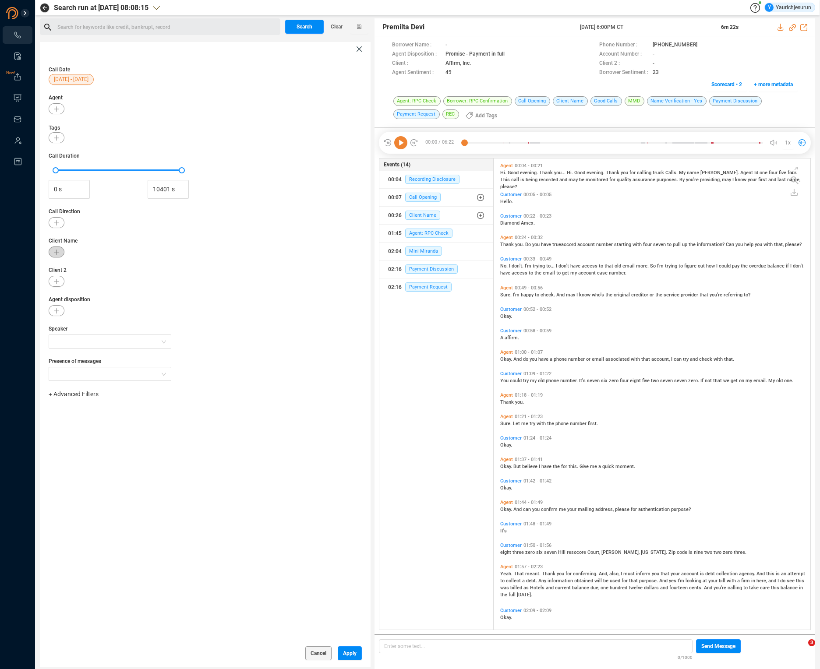
click at [55, 252] on icon "button" at bounding box center [56, 252] width 5 height 5
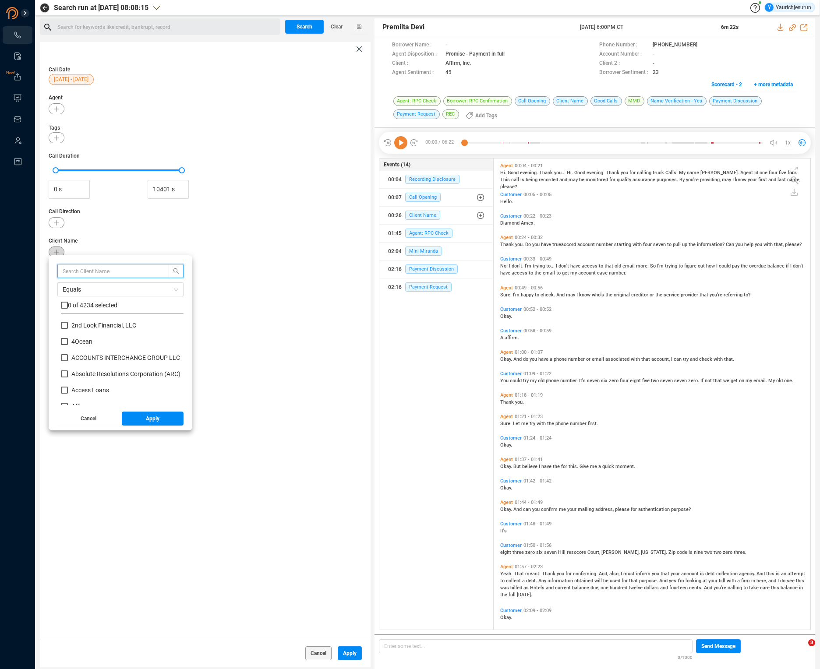
scroll to position [82, 118]
drag, startPoint x: 70, startPoint y: 286, endPoint x: 79, endPoint y: 292, distance: 10.8
click at [73, 286] on span "Equals" at bounding box center [121, 289] width 116 height 13
click at [82, 320] on div "Not Equals" at bounding box center [121, 321] width 116 height 10
click at [86, 271] on input "text" at bounding box center [109, 271] width 93 height 10
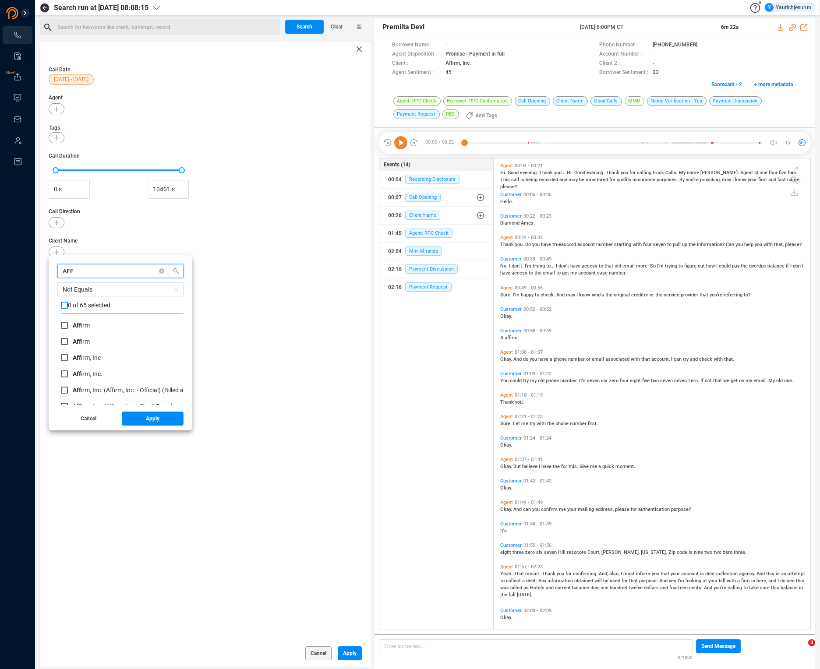
type input "AFF"
click at [67, 306] on input "checkbox" at bounding box center [64, 305] width 7 height 7
checkbox input "true"
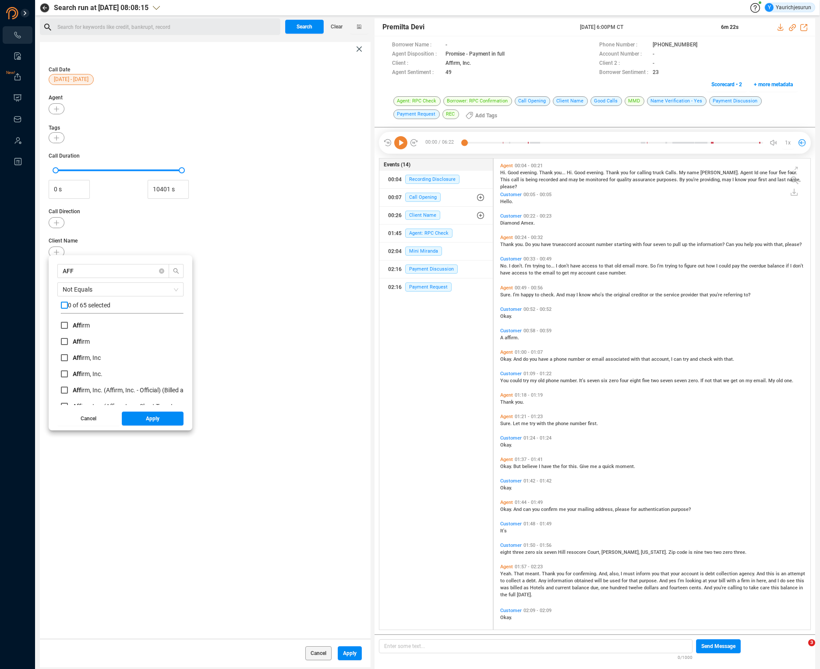
checkbox input "true"
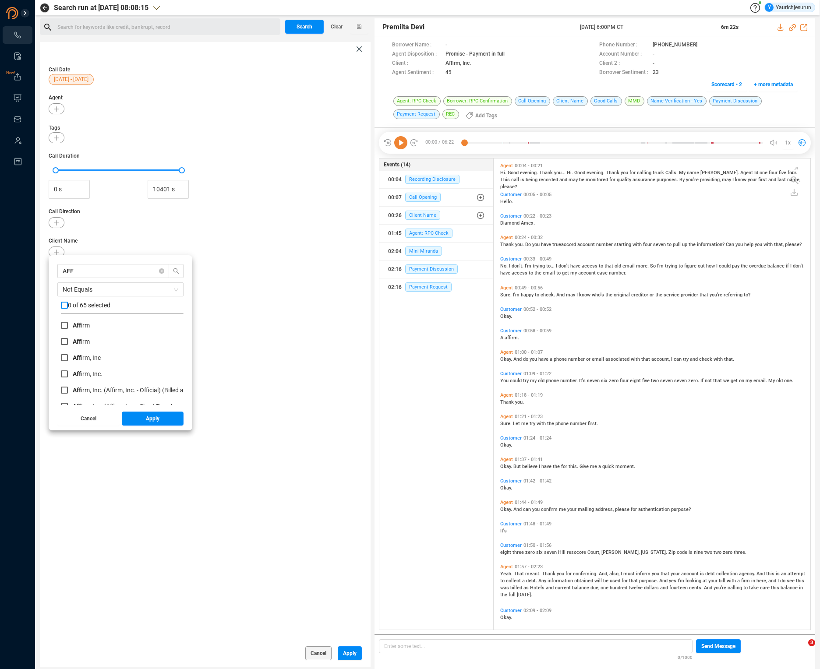
checkbox input "true"
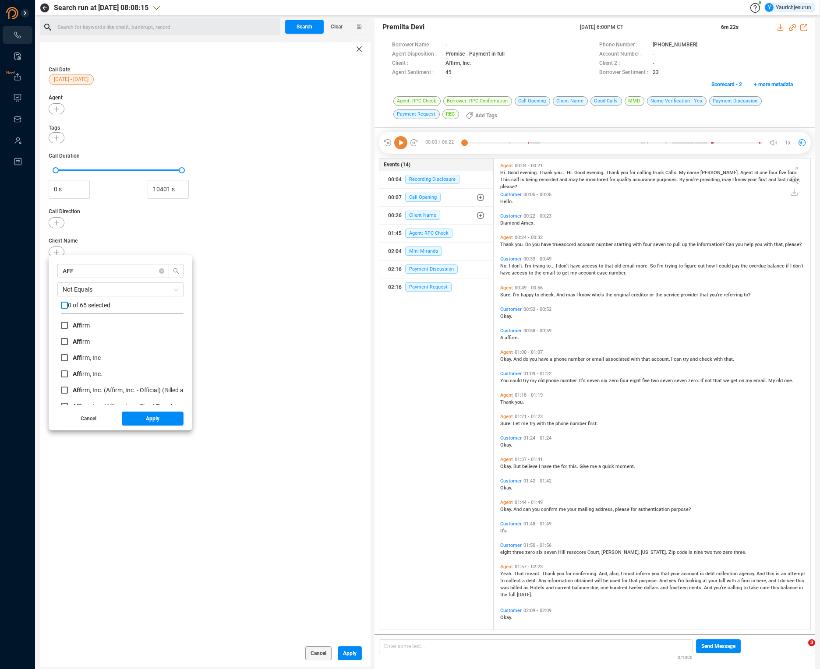
checkbox input "true"
click at [155, 420] on span "Apply" at bounding box center [153, 419] width 14 height 14
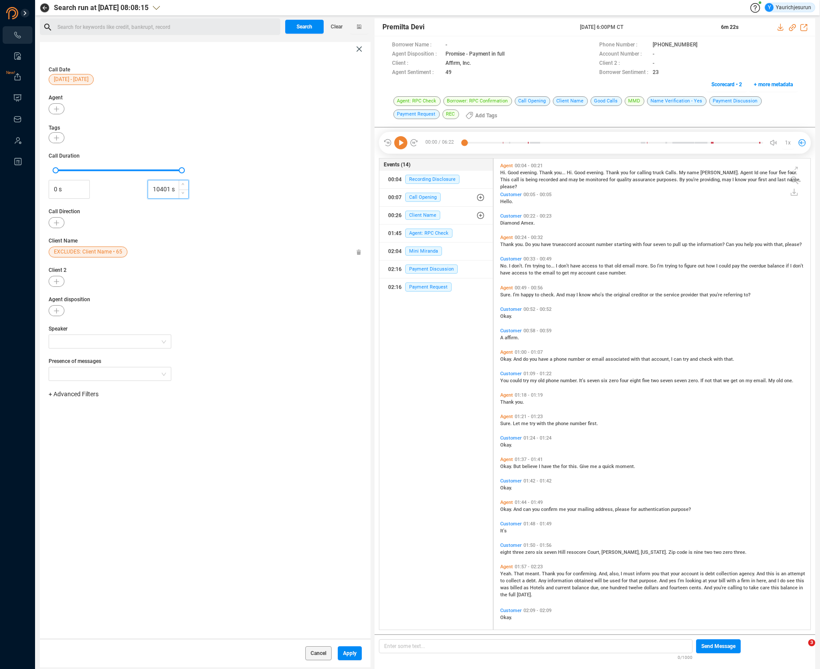
click at [160, 187] on input "10401 s" at bounding box center [168, 189] width 40 height 13
type input "10401 s"
click at [60, 186] on input "0 s" at bounding box center [69, 189] width 40 height 13
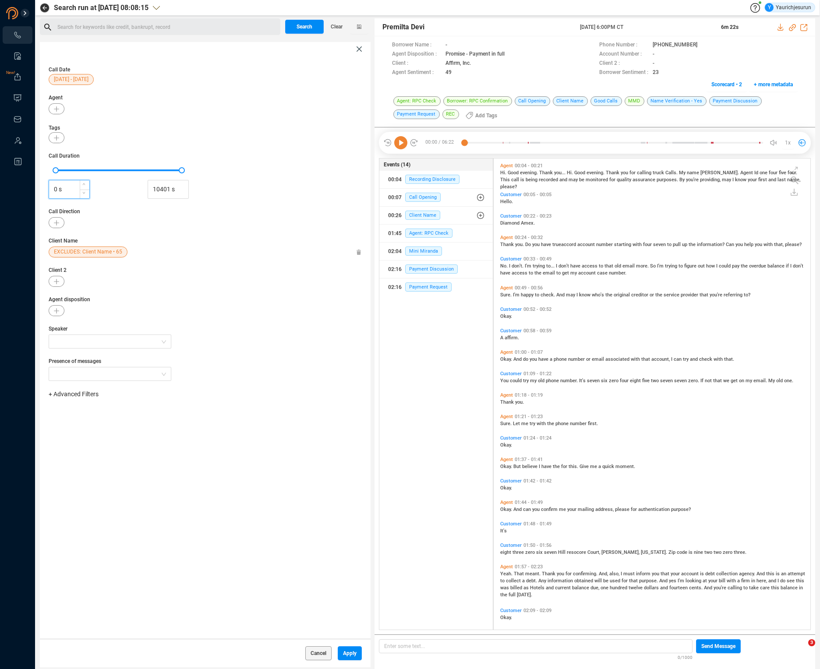
click at [60, 186] on input "0 s" at bounding box center [69, 189] width 40 height 13
type input "60 s"
click at [125, 527] on div "Call Date 15 Aug - 22 Aug Agent Tags Call Duration 60 s 10401 s Call Direction …" at bounding box center [205, 347] width 331 height 583
click at [340, 656] on button "Apply" at bounding box center [350, 654] width 24 height 14
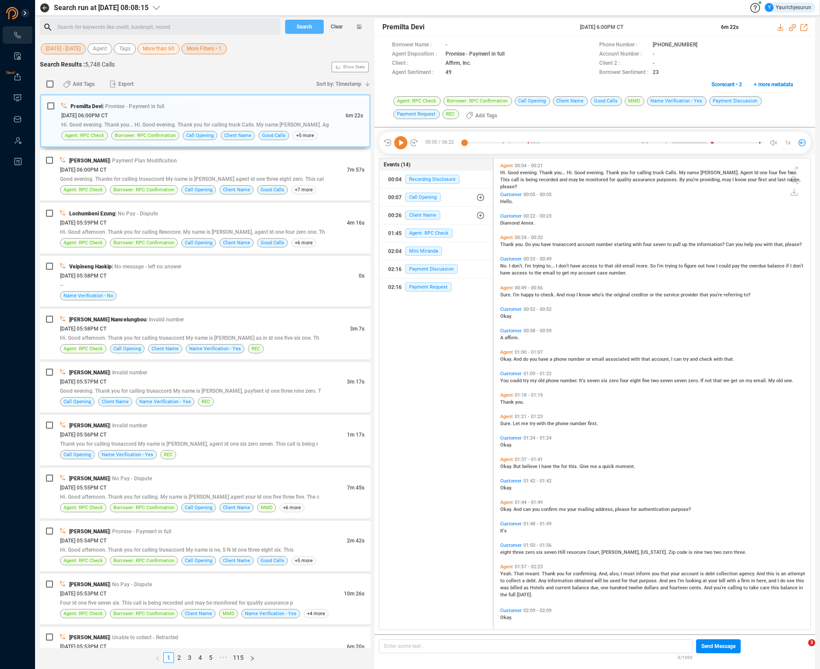
click at [299, 31] on span "Search" at bounding box center [305, 27] width 16 height 14
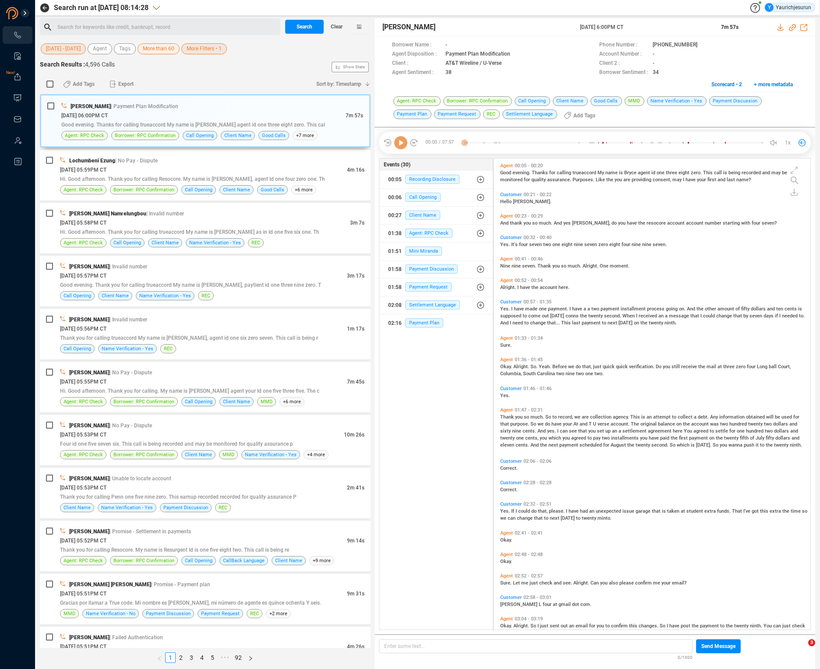
scroll to position [470, 312]
click at [122, 84] on span "Export" at bounding box center [125, 84] width 15 height 14
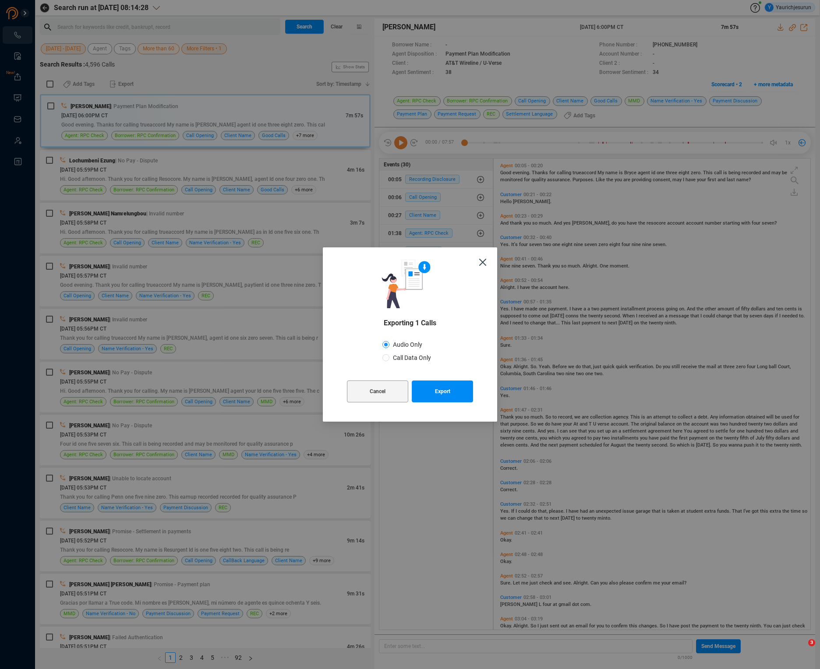
click at [400, 354] on span "Call Data Only" at bounding box center [411, 357] width 45 height 7
click at [389, 354] on input "Call Data Only" at bounding box center [385, 357] width 7 height 7
radio input "true"
radio input "false"
click at [441, 392] on span "Export" at bounding box center [442, 392] width 15 height 22
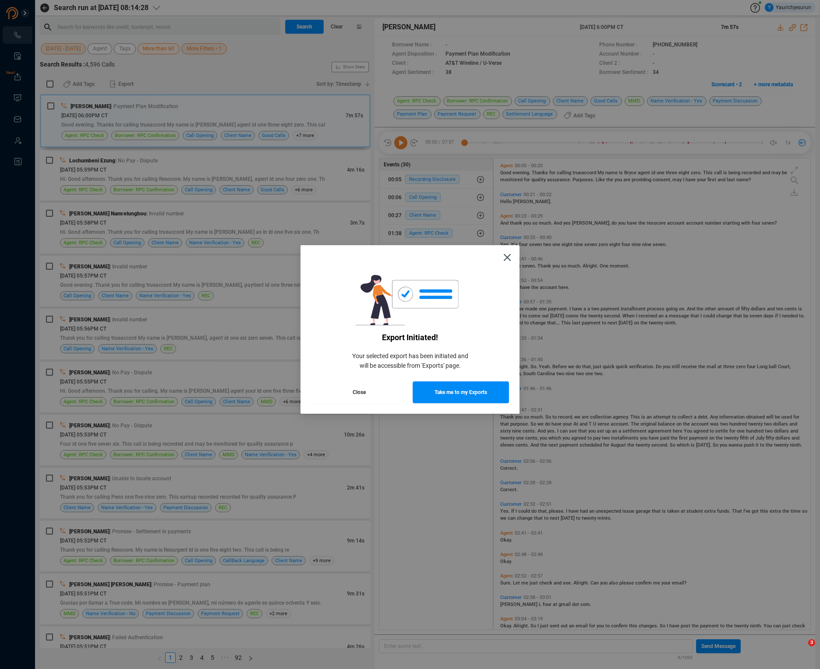
click at [389, 390] on button "Close" at bounding box center [359, 393] width 96 height 22
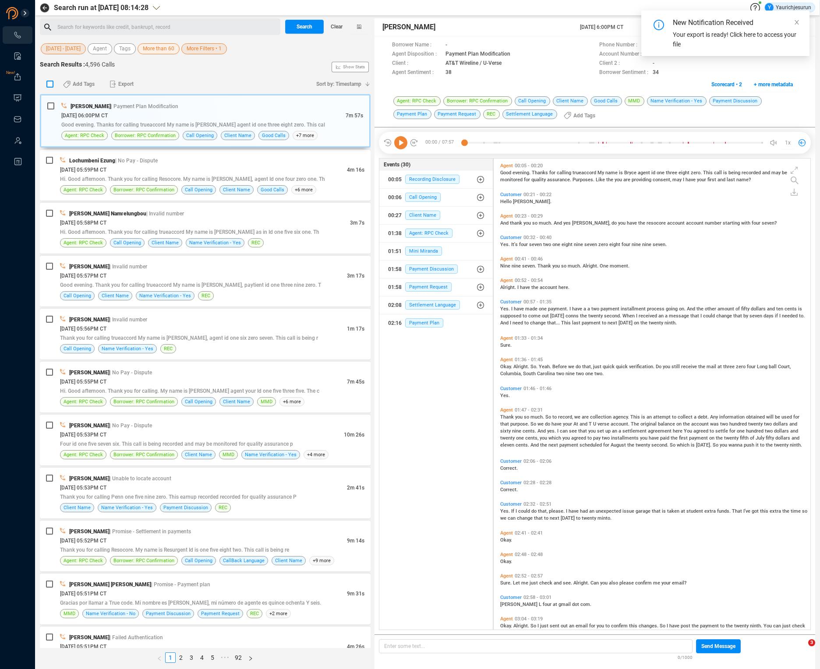
click at [49, 84] on input "checkbox" at bounding box center [49, 84] width 7 height 7
checkbox input "true"
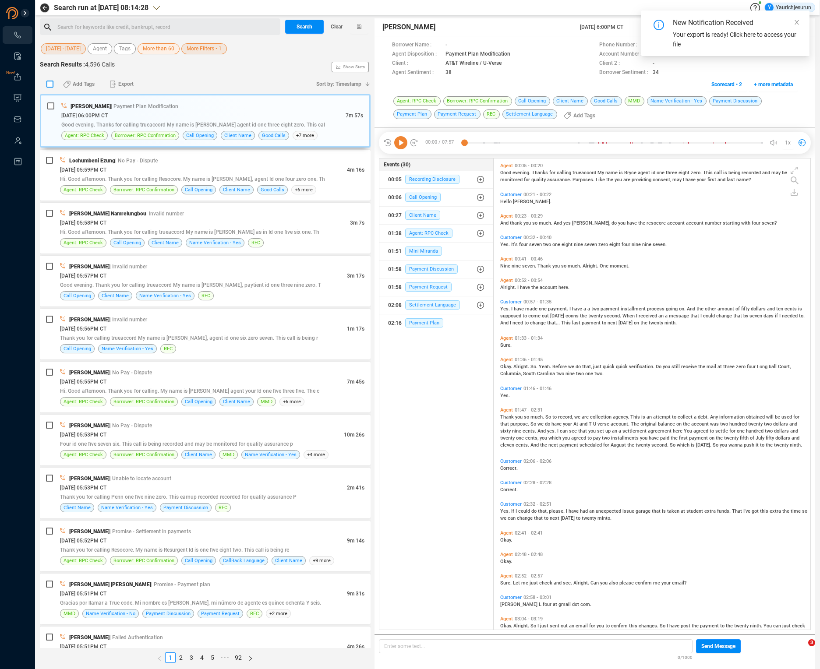
checkbox input "true"
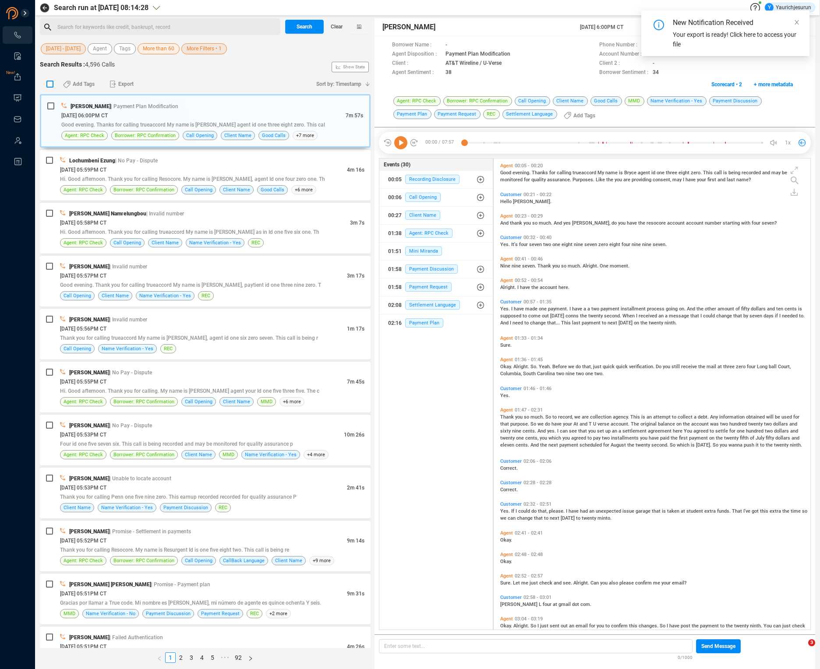
checkbox input "true"
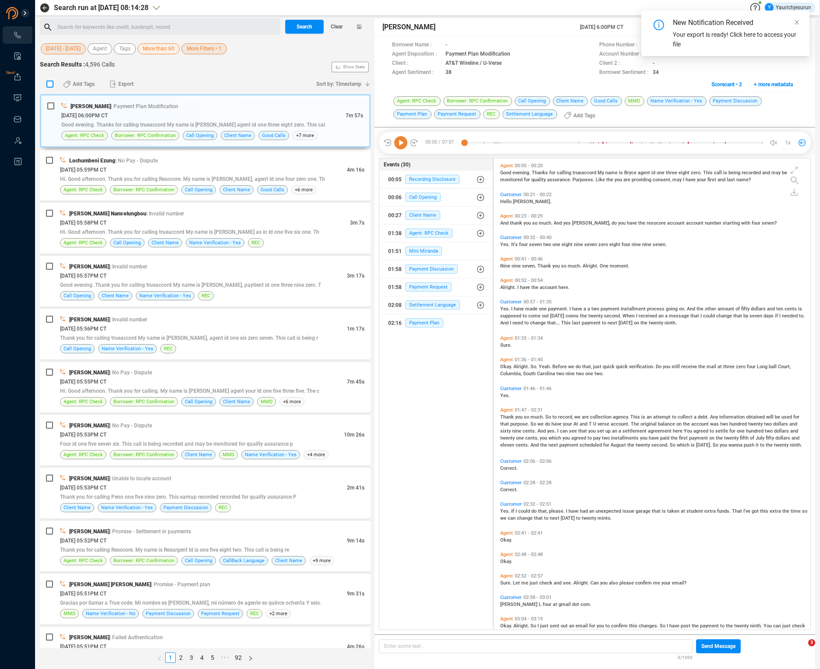
checkbox input "true"
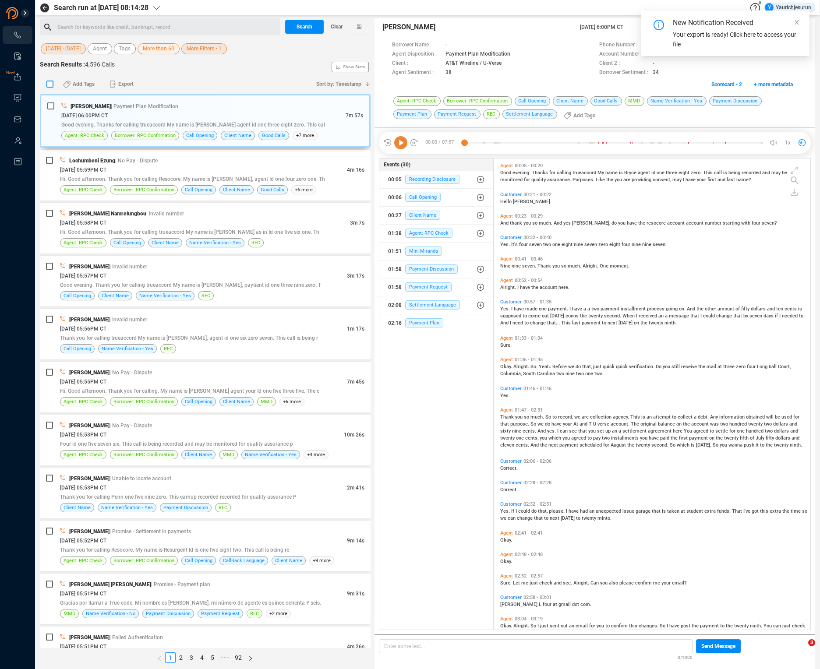
checkbox input "true"
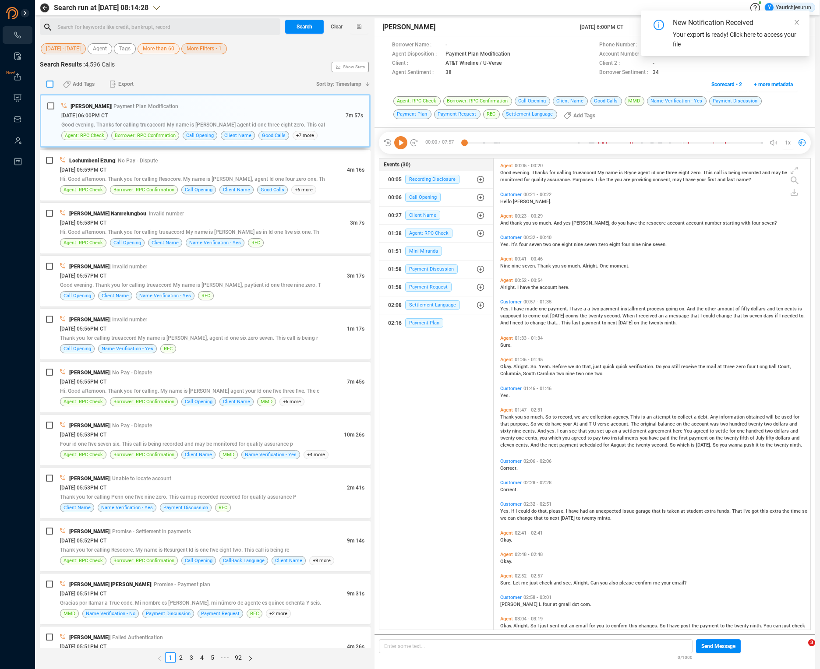
checkbox input "true"
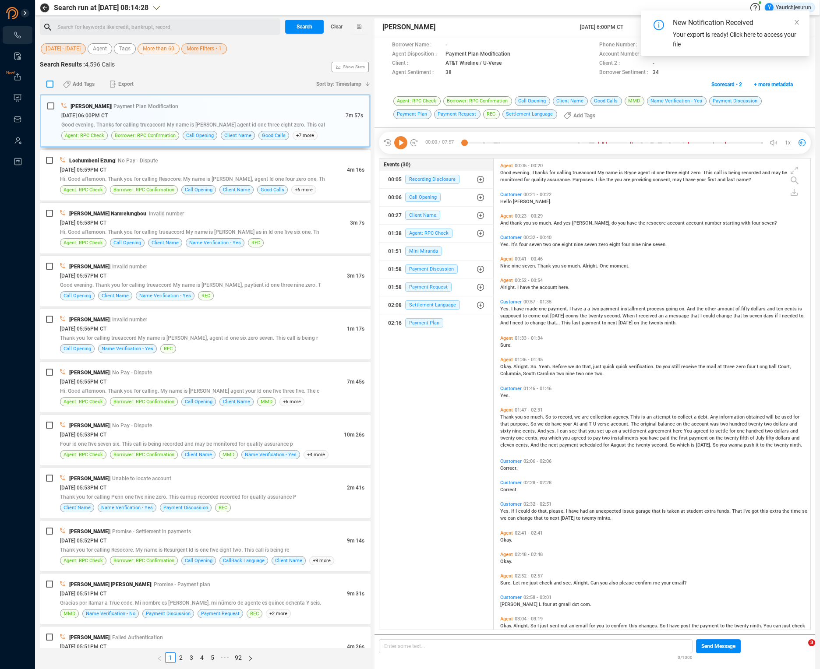
checkbox input "true"
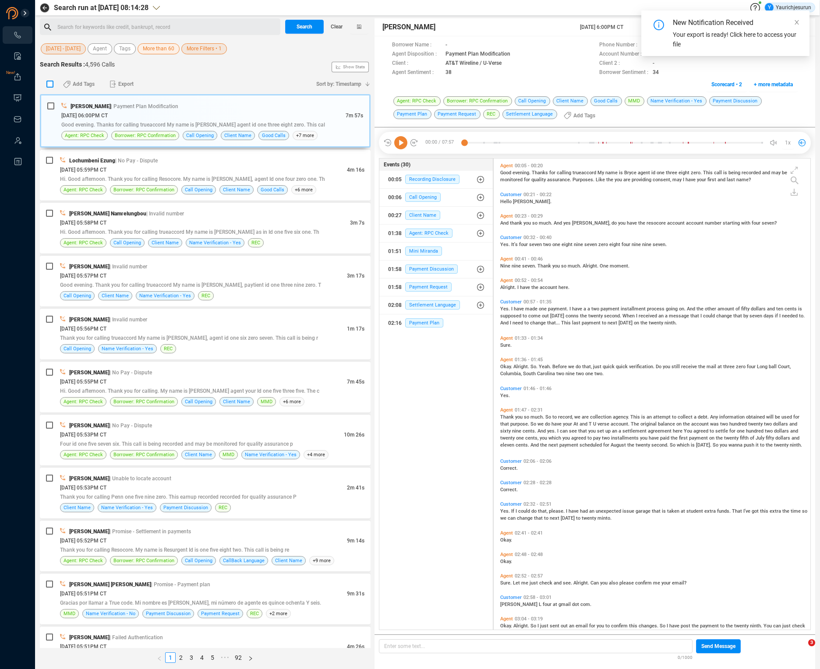
checkbox input "true"
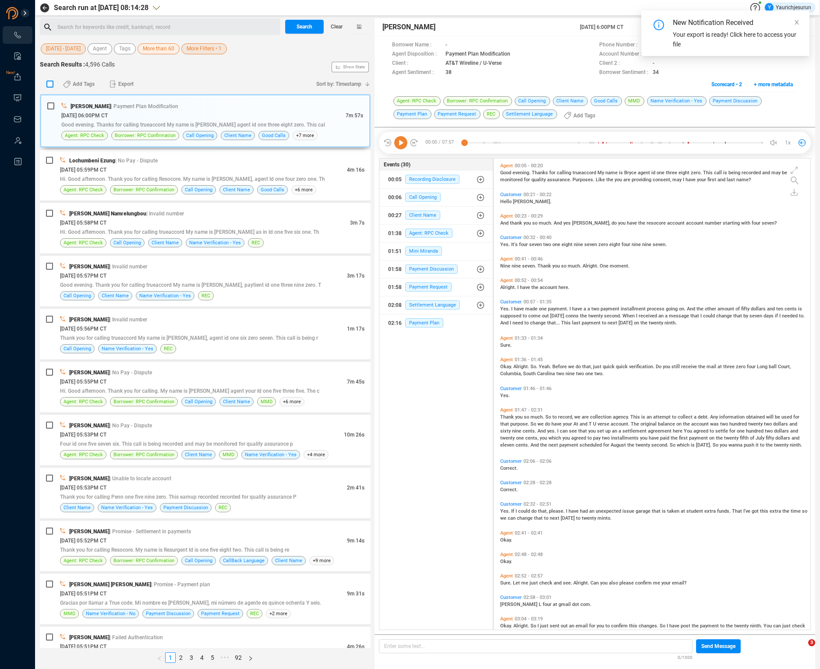
checkbox input "true"
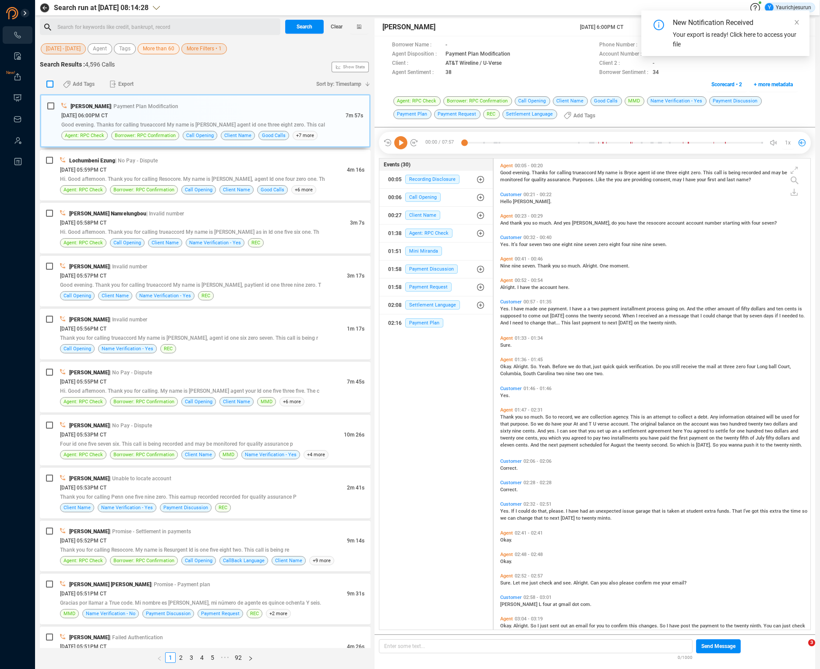
checkbox input "true"
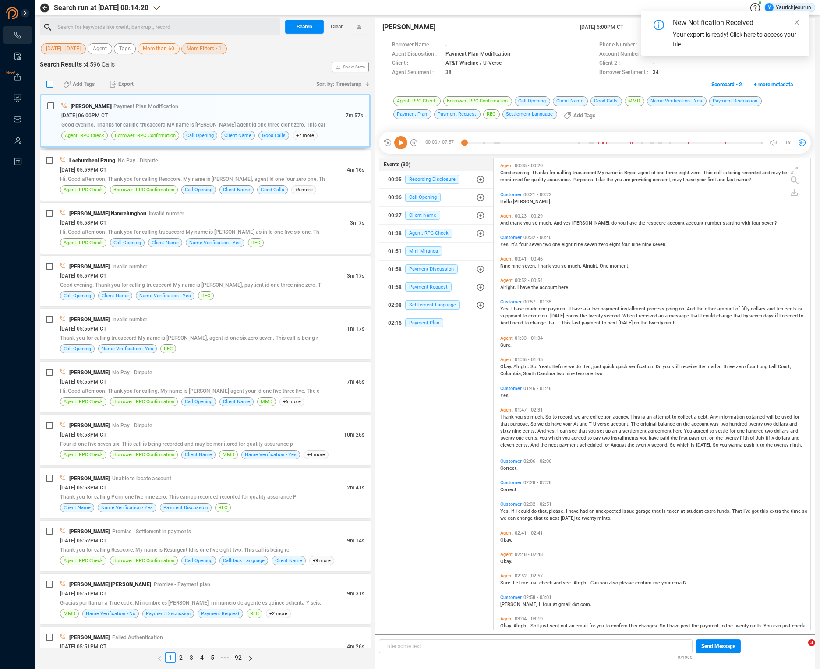
checkbox input "true"
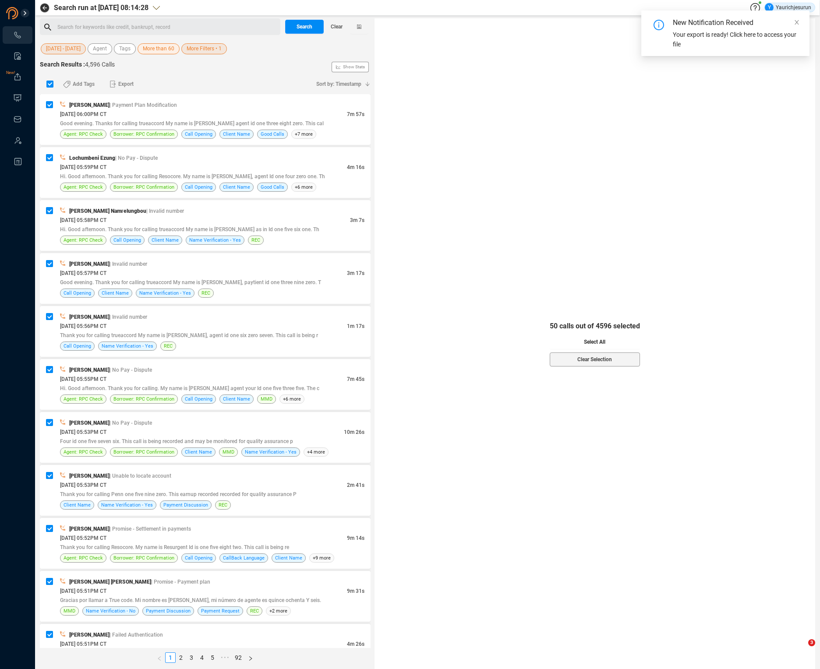
click at [574, 338] on button "Select All" at bounding box center [595, 342] width 90 height 14
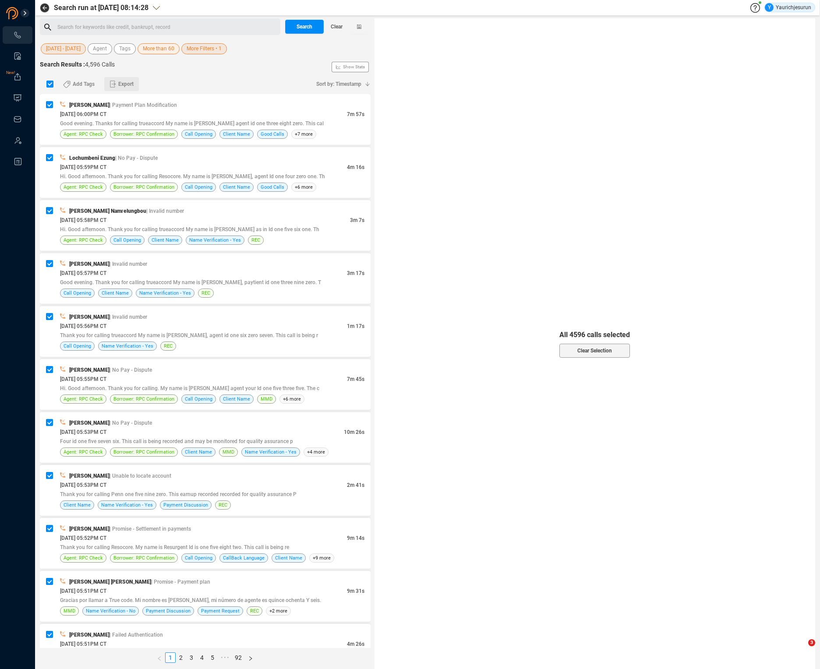
click at [122, 86] on span "Export" at bounding box center [125, 84] width 15 height 14
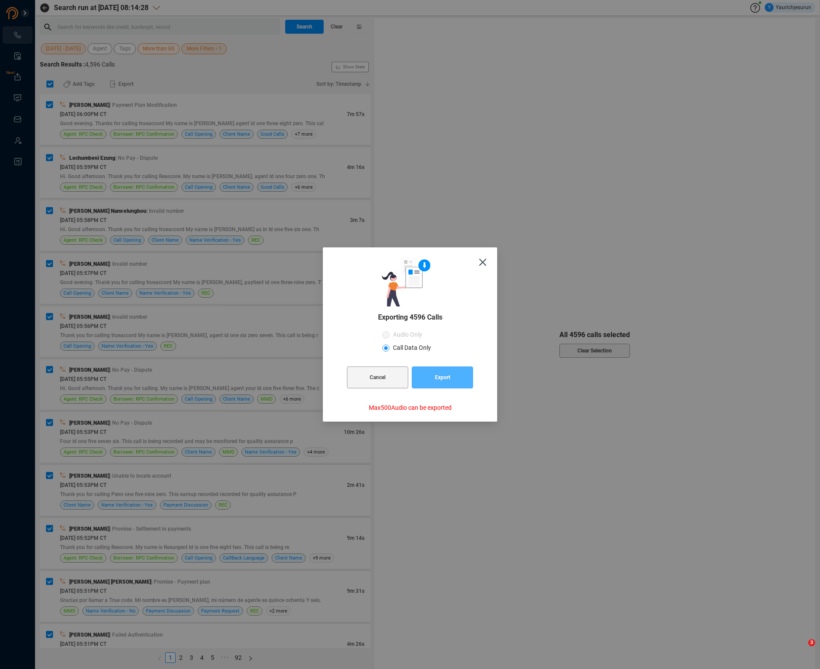
click at [453, 381] on button "Export" at bounding box center [442, 378] width 61 height 22
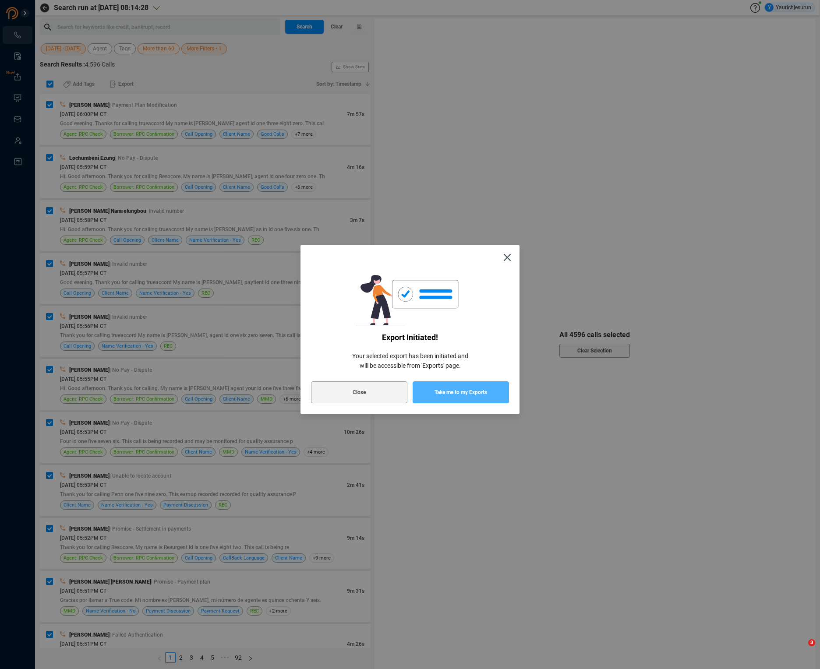
click at [456, 389] on span "Take me to my Exports" at bounding box center [461, 393] width 53 height 22
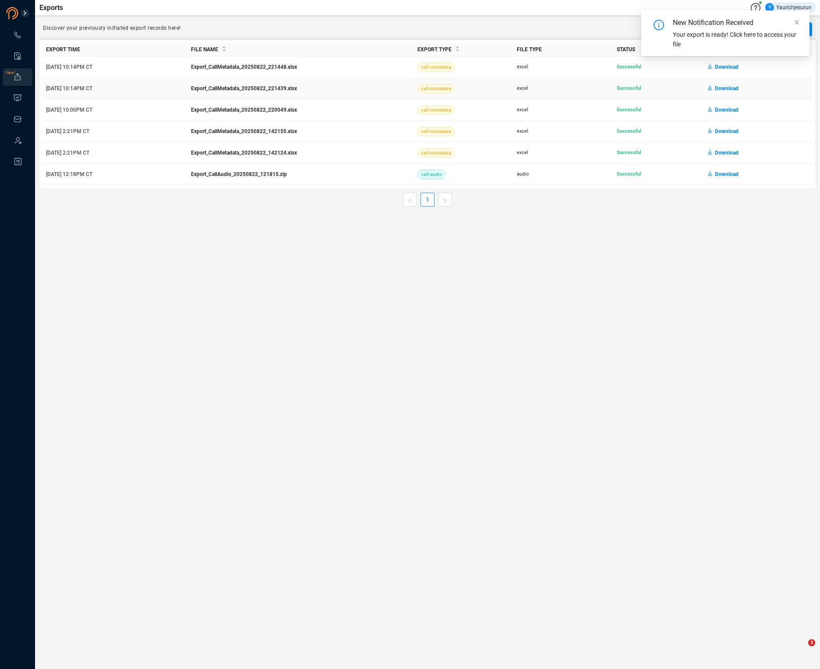
click at [727, 88] on span "Download" at bounding box center [727, 88] width 24 height 14
click at [789, 88] on div "Download" at bounding box center [758, 88] width 102 height 14
click at [727, 67] on span "Download" at bounding box center [727, 67] width 24 height 14
